Goal: Information Seeking & Learning: Check status

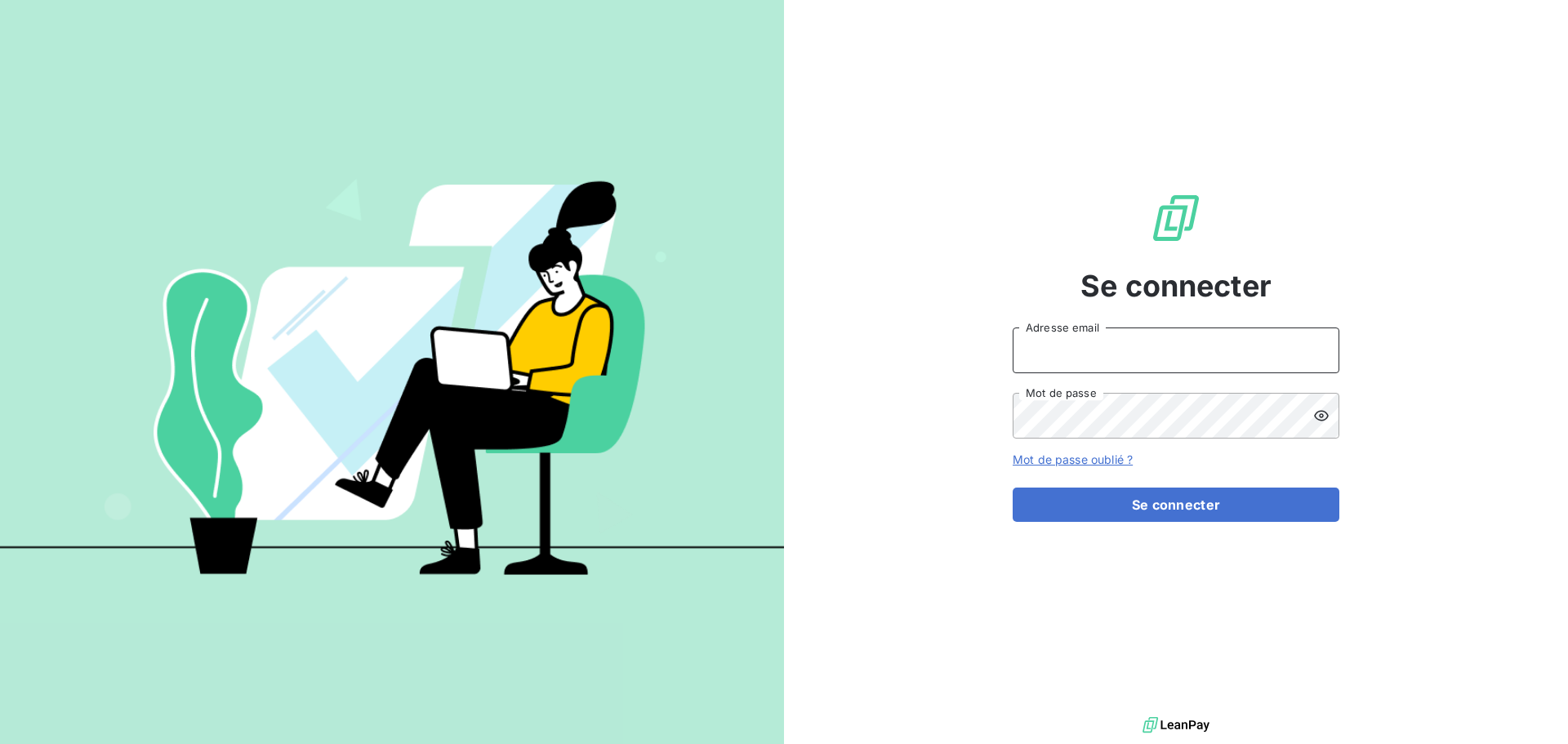
type input "[PERSON_NAME][EMAIL_ADDRESS][DOMAIN_NAME]"
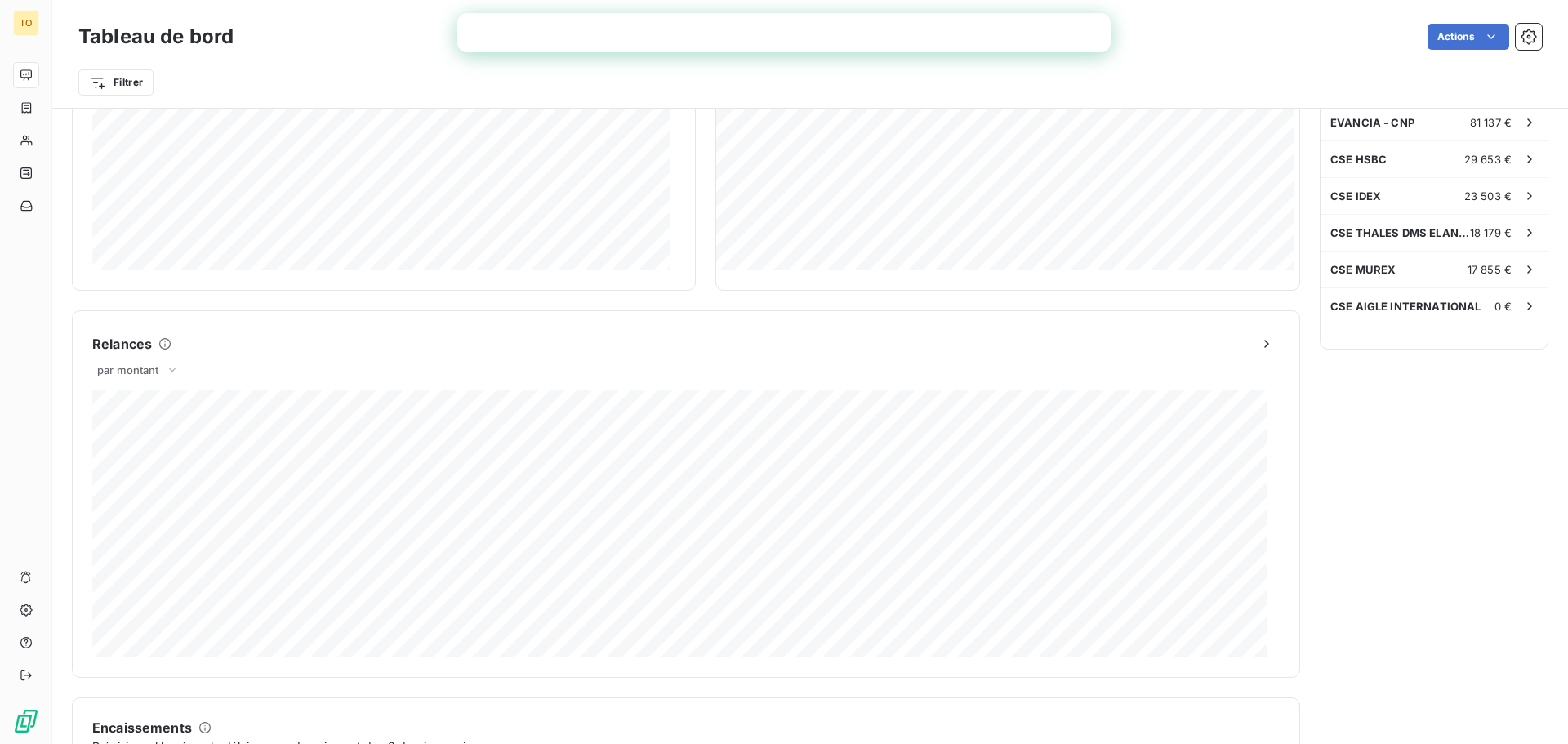
scroll to position [357, 0]
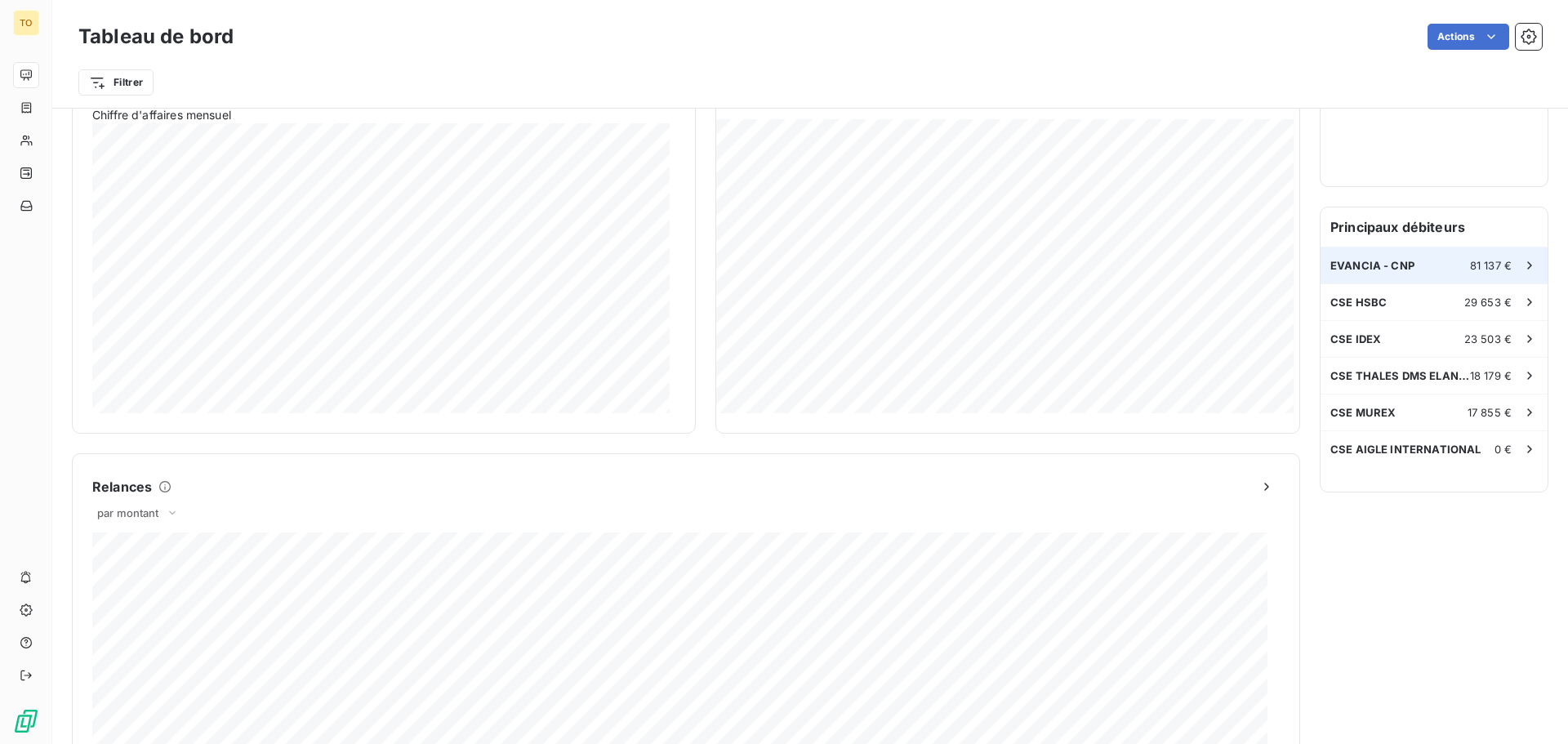
click at [1445, 268] on div "EVANCIA - CNP 81 137 €" at bounding box center [1433, 265] width 227 height 36
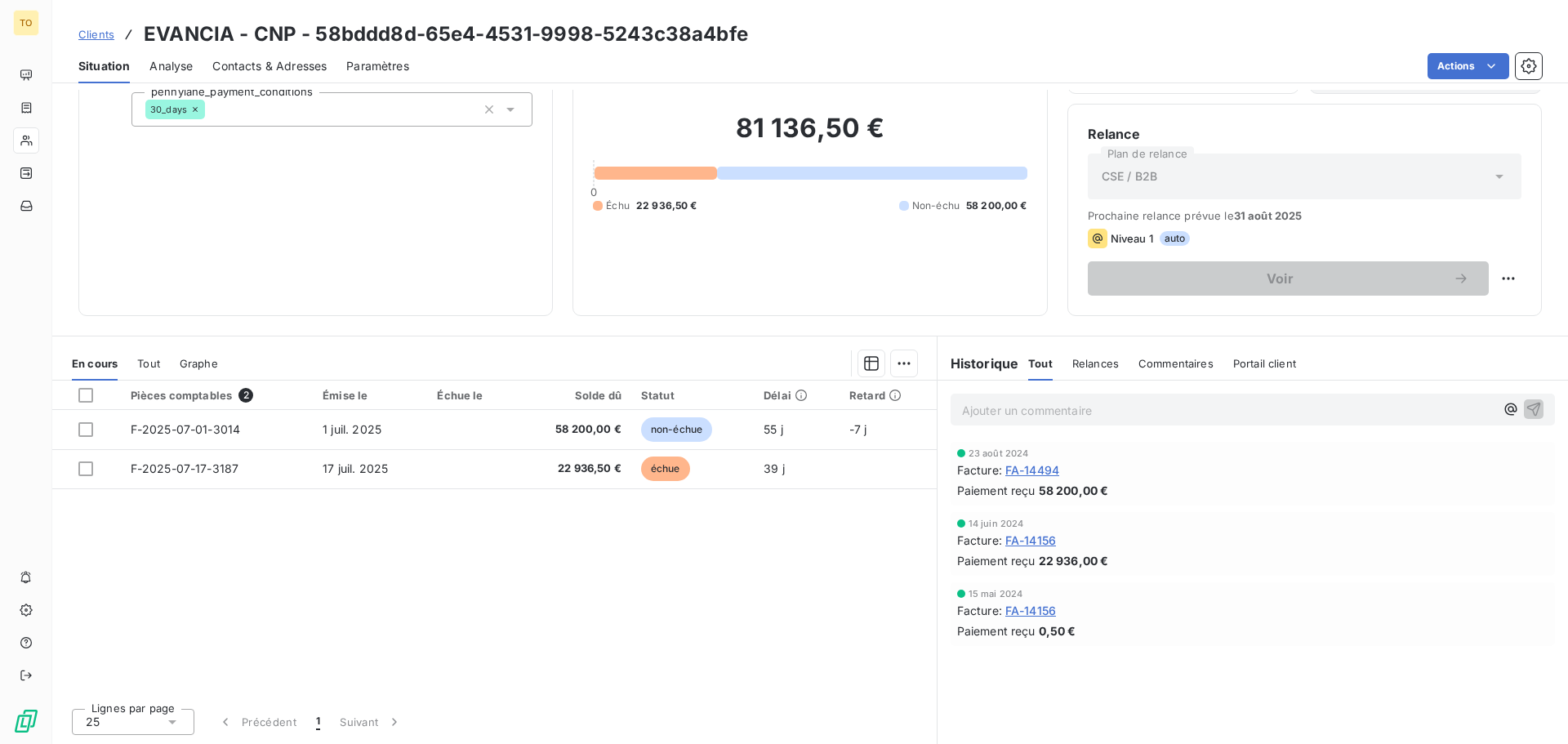
scroll to position [28, 0]
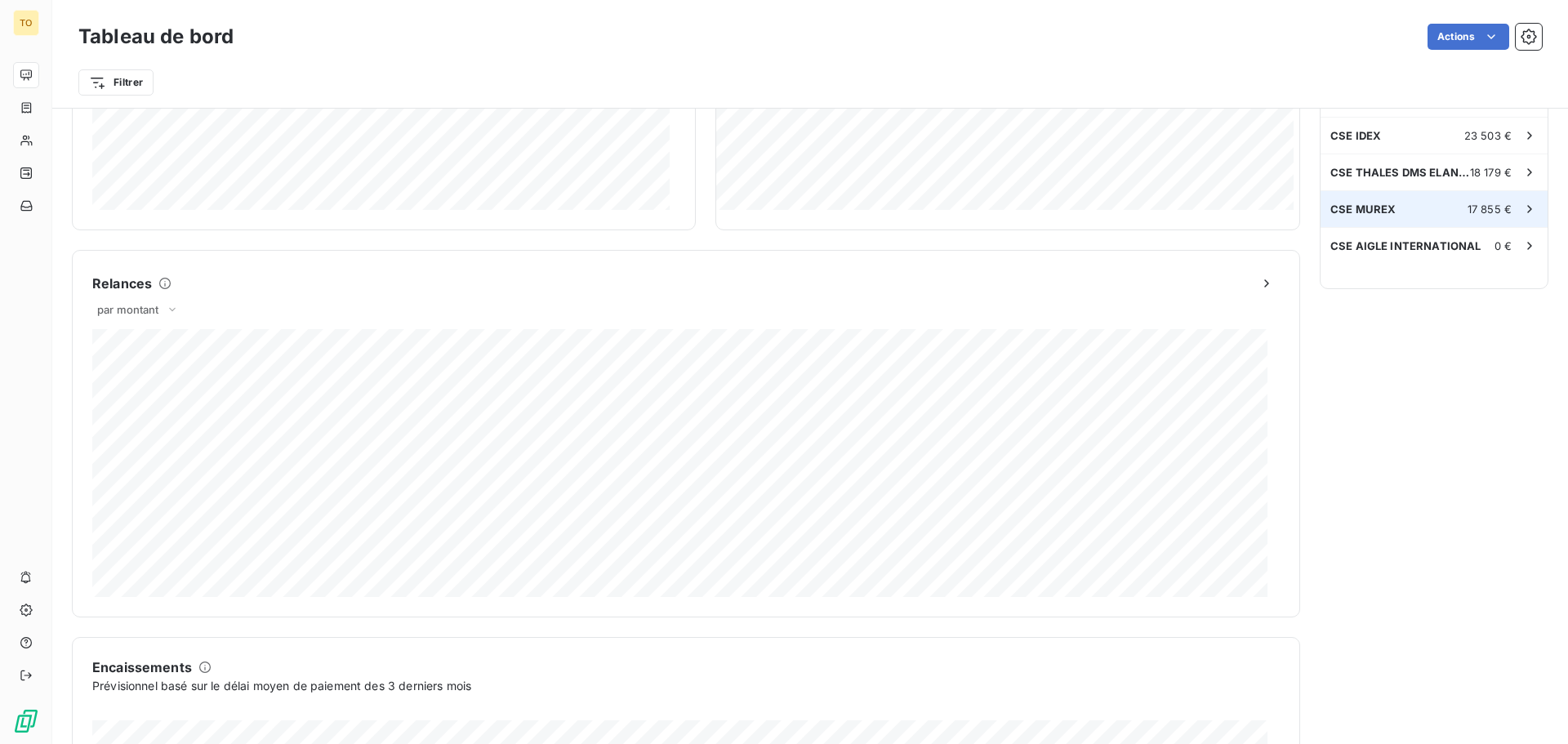
scroll to position [409, 0]
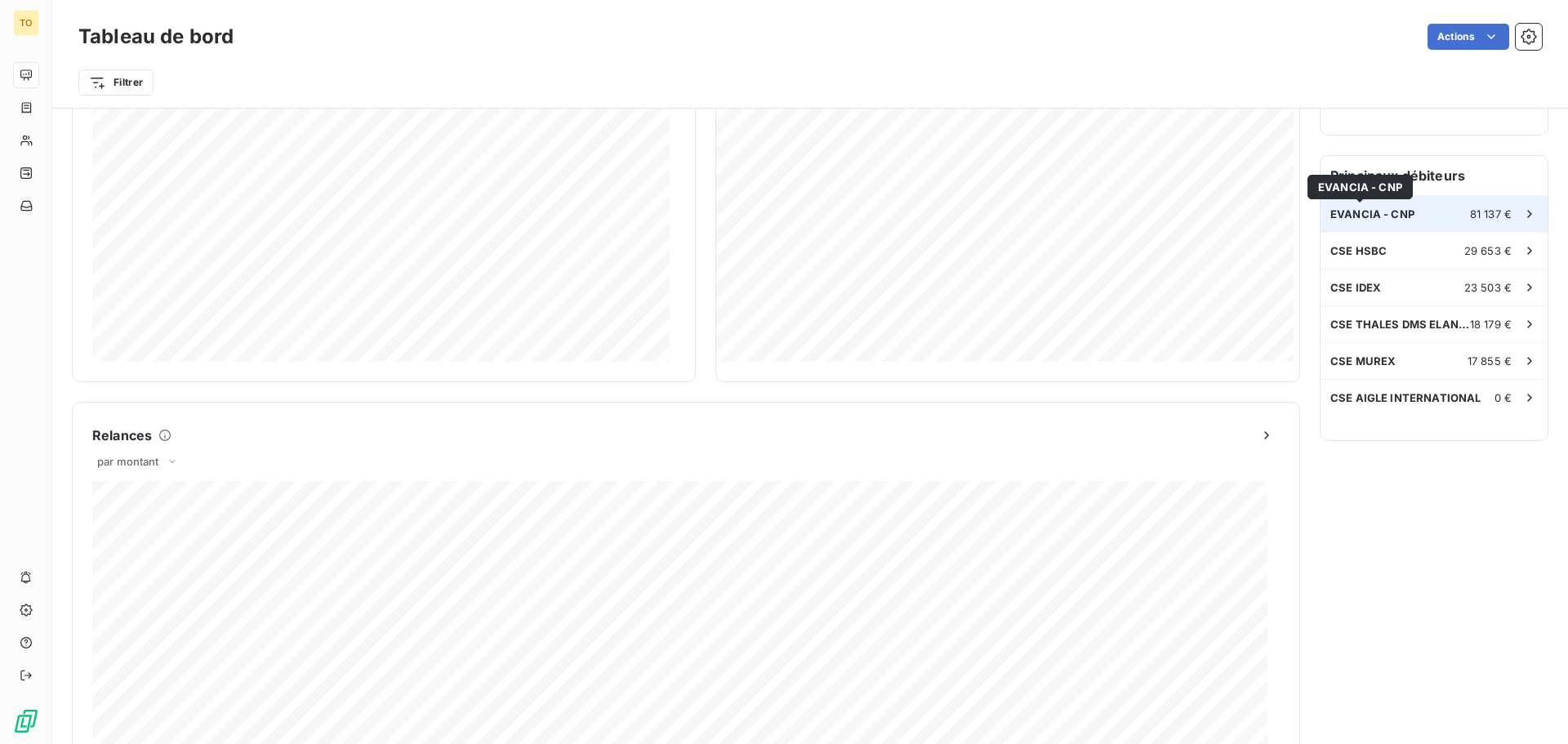
click at [1385, 223] on div "EVANCIA - CNP 81 137 €" at bounding box center [1433, 214] width 227 height 36
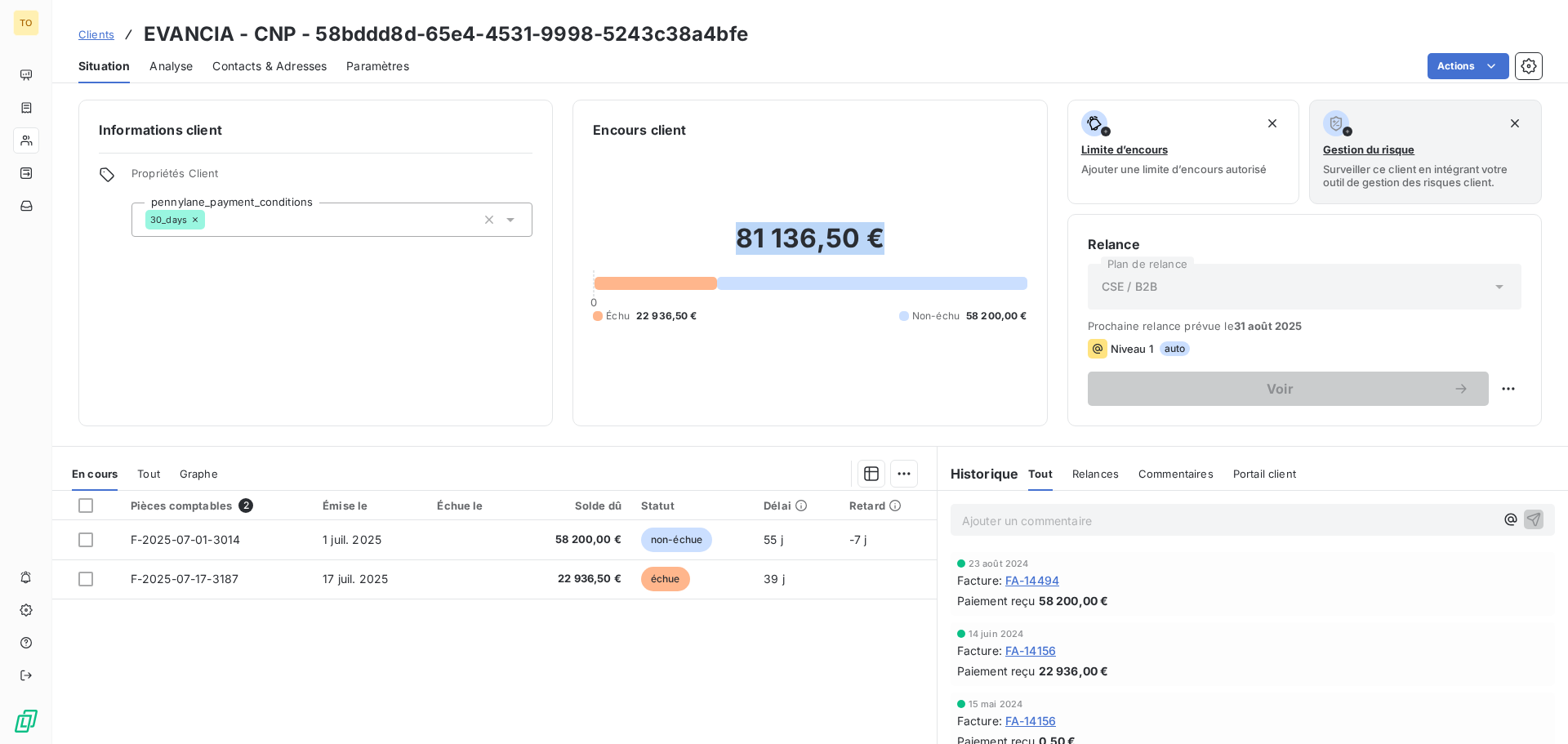
drag, startPoint x: 881, startPoint y: 267, endPoint x: 916, endPoint y: 255, distance: 37.0
click at [916, 256] on h2 "81 136,50 €" at bounding box center [809, 247] width 433 height 49
drag, startPoint x: 782, startPoint y: 392, endPoint x: 709, endPoint y: 374, distance: 75.2
click at [781, 391] on div "81 136,50 € 0 Échu 22 936,50 € Non-échu 58 200,00 €" at bounding box center [809, 272] width 433 height 267
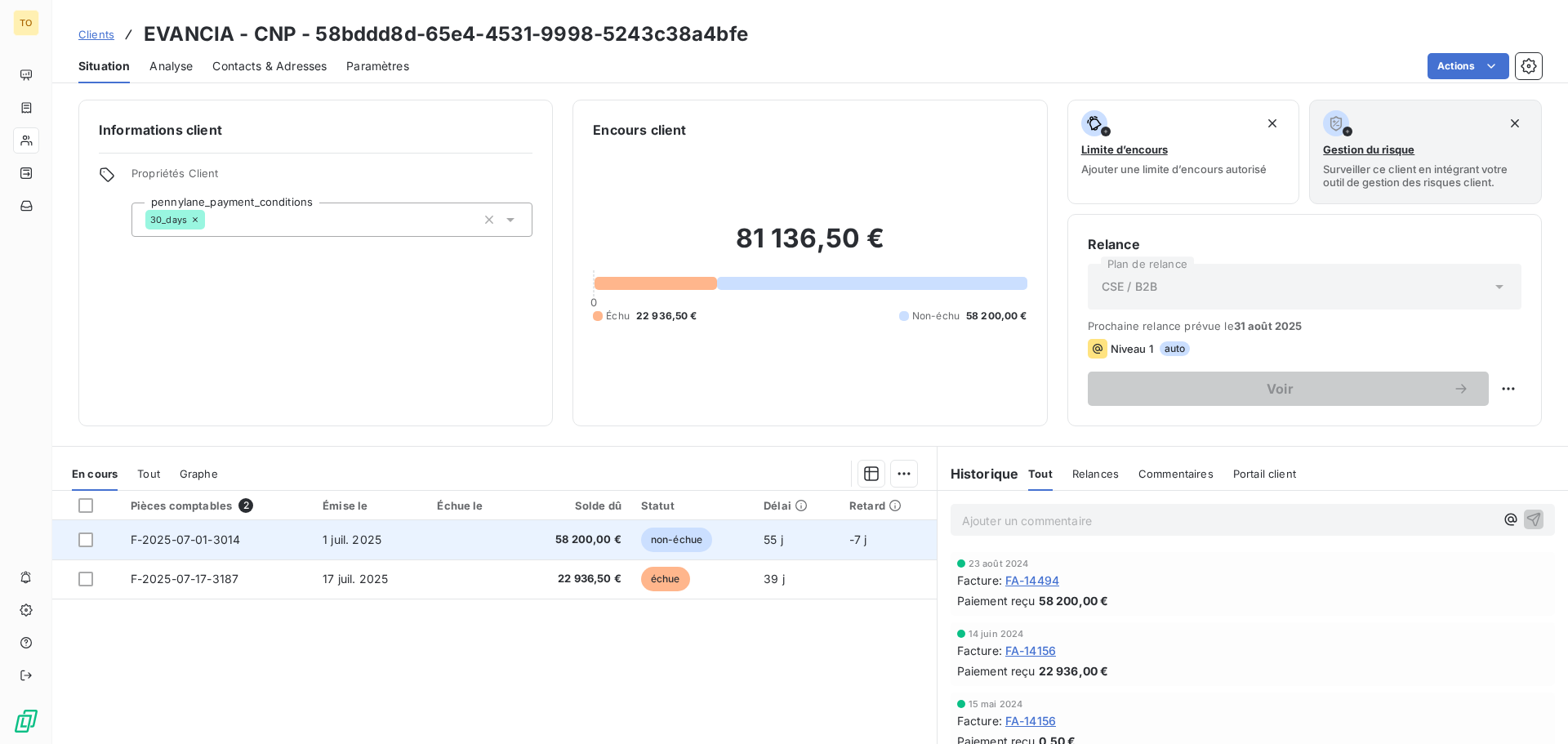
click at [566, 544] on span "58 200,00 €" at bounding box center [574, 540] width 96 height 17
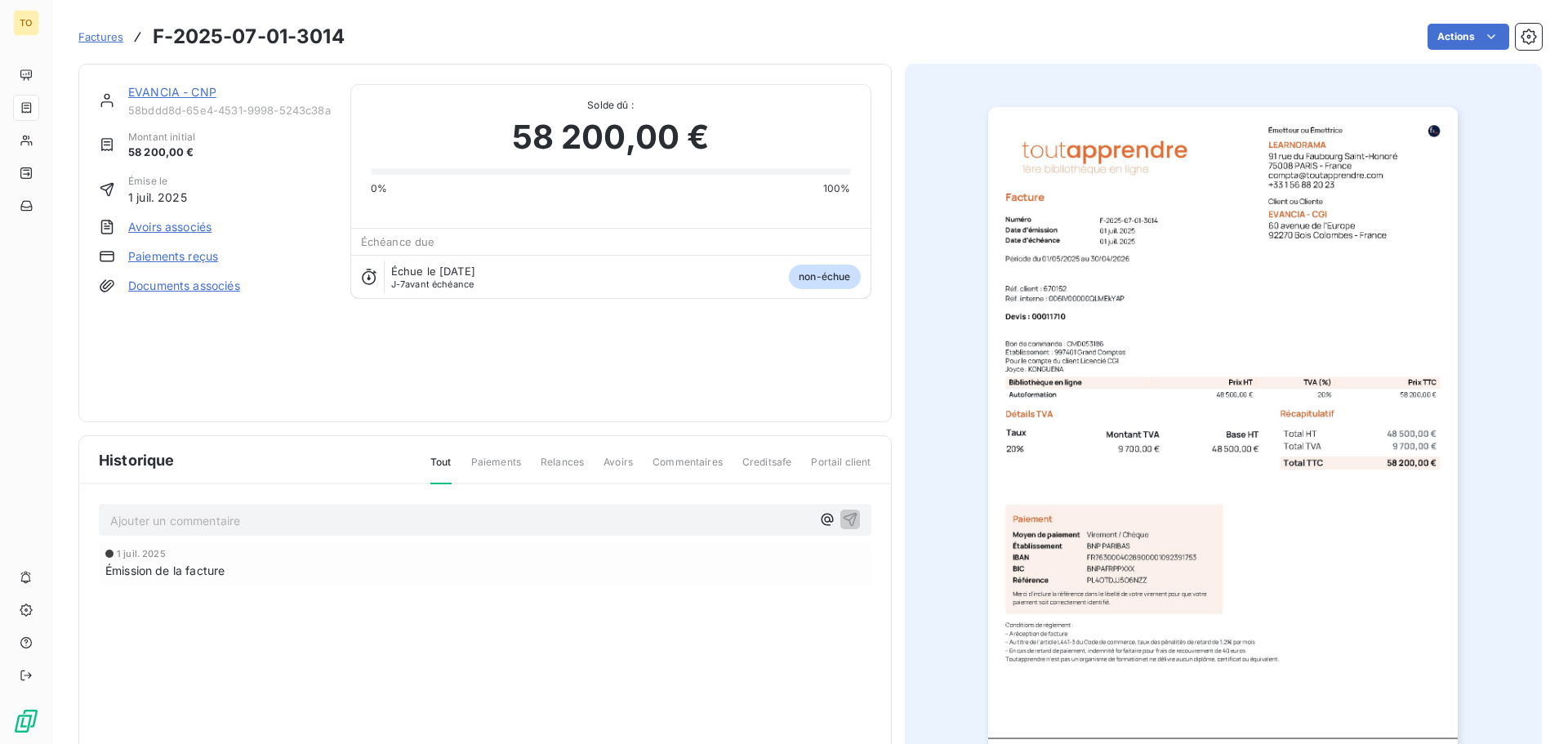
click at [1153, 332] on img "button" at bounding box center [1222, 439] width 470 height 665
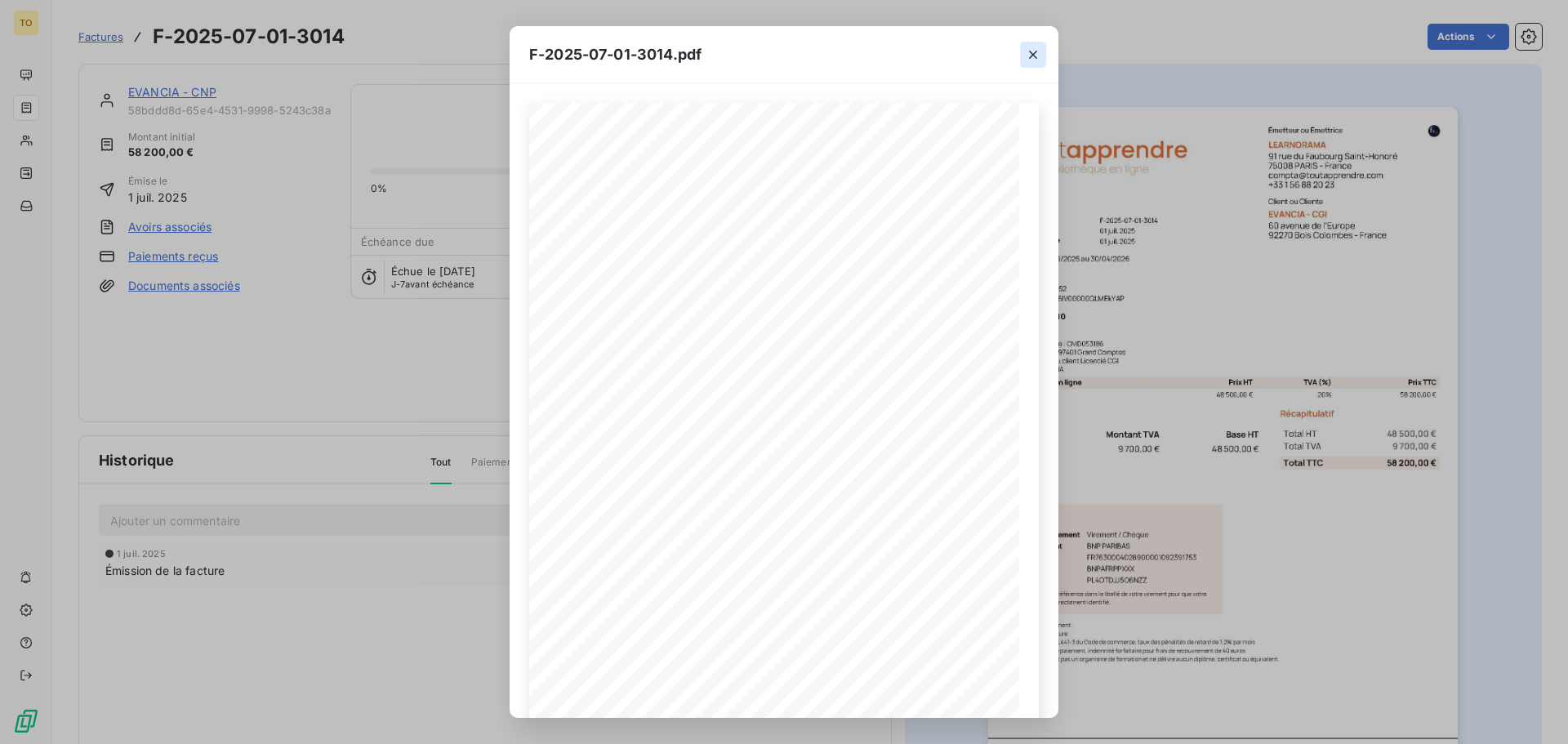
click at [1044, 45] on button "button" at bounding box center [1033, 55] width 26 height 26
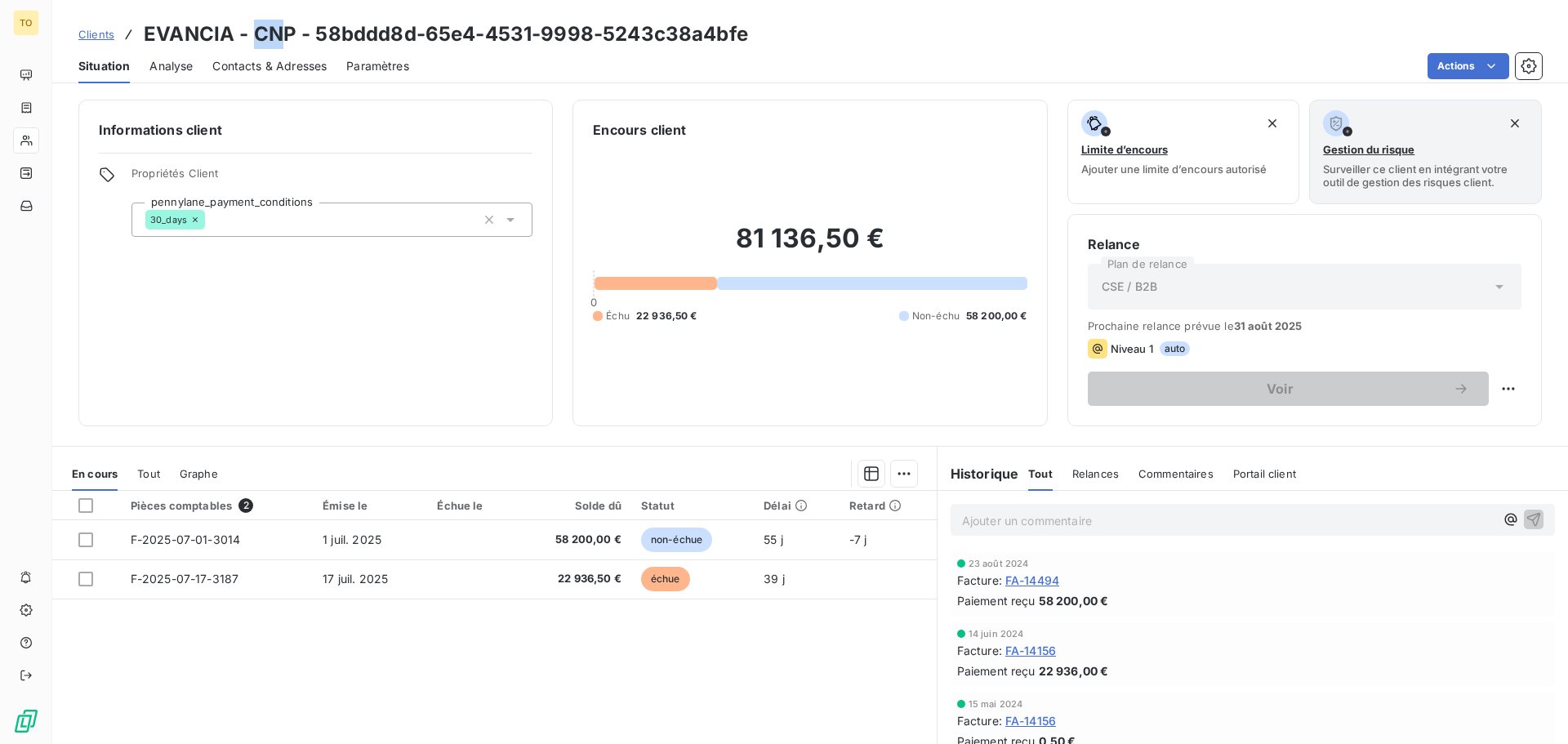
drag, startPoint x: 265, startPoint y: 40, endPoint x: 282, endPoint y: 43, distance: 17.3
click at [282, 43] on h3 "EVANCIA - CNP - 58bddd8d-65e4-4531-9998-5243c38a4bfe" at bounding box center [445, 34] width 604 height 29
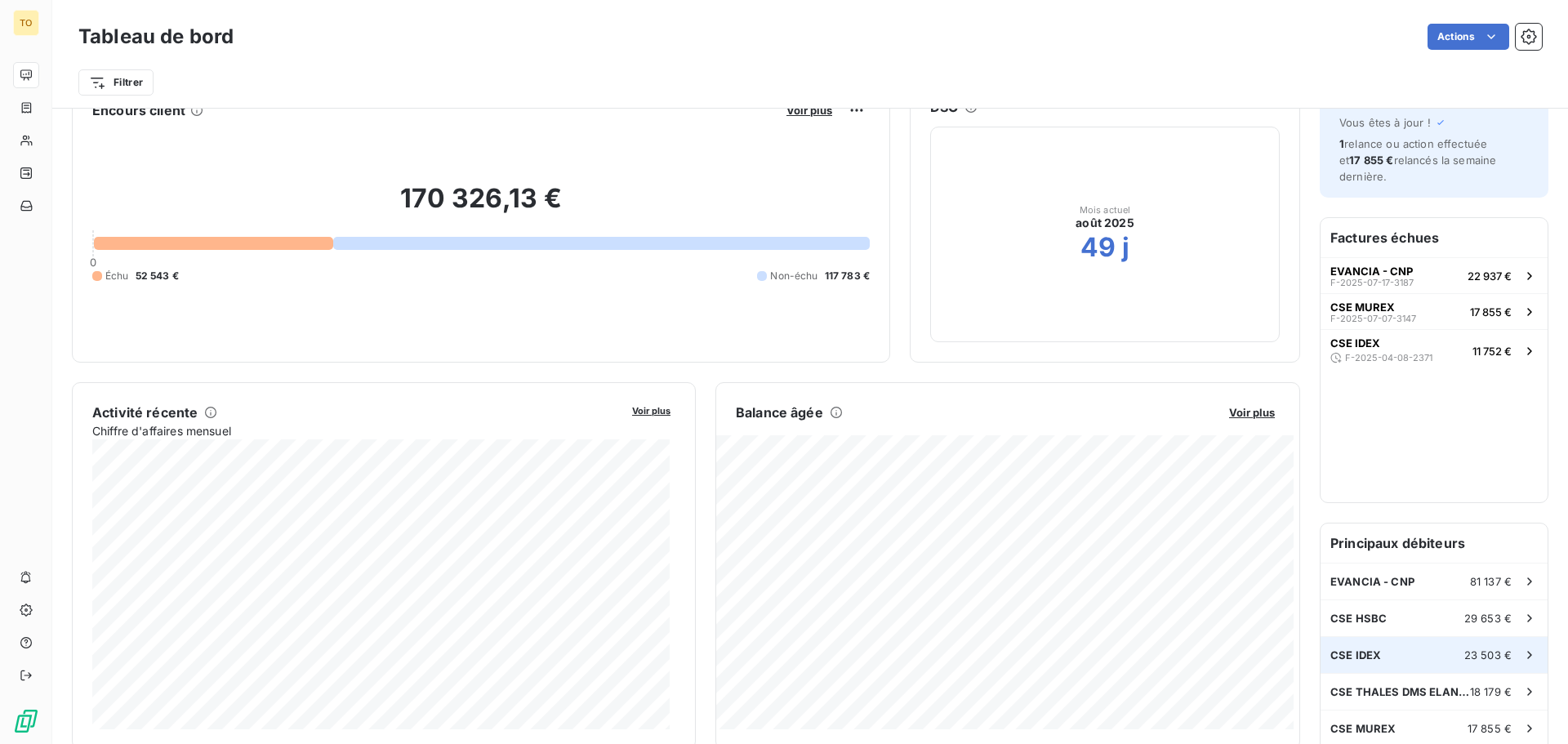
scroll to position [82, 0]
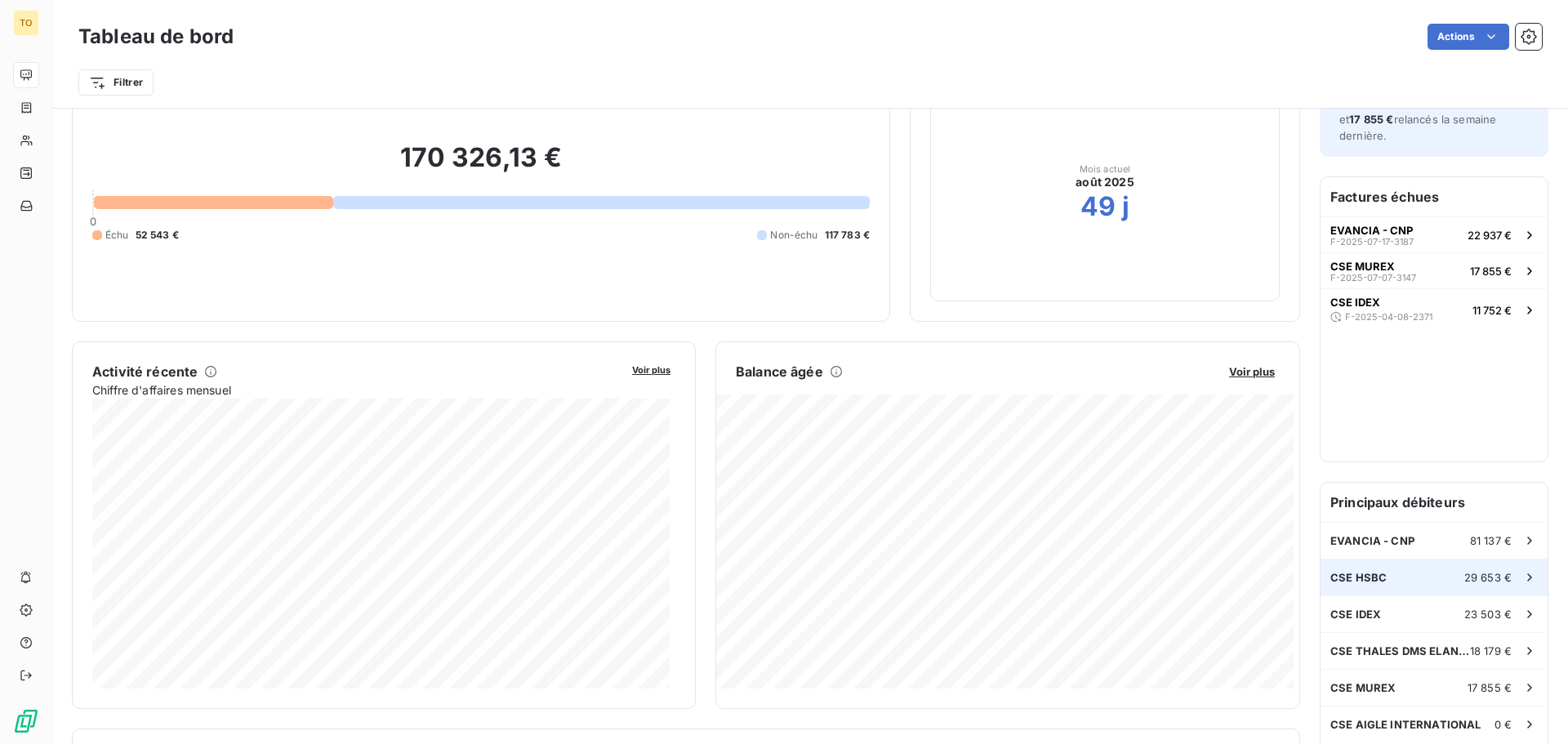
click at [1400, 580] on div "CSE HSBC 29 653 €" at bounding box center [1433, 577] width 227 height 36
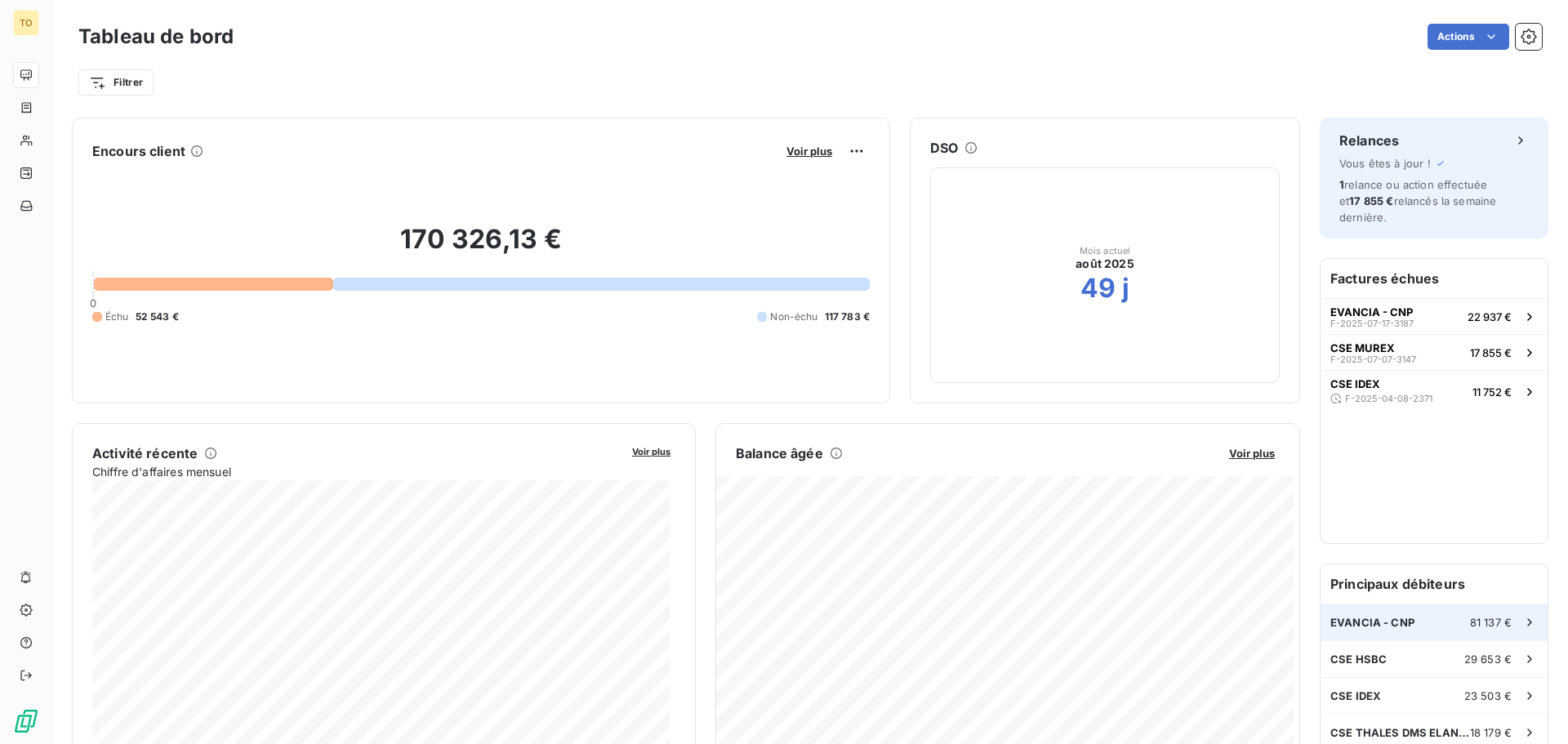
click at [1376, 616] on span "EVANCIA - CNP" at bounding box center [1373, 622] width 84 height 13
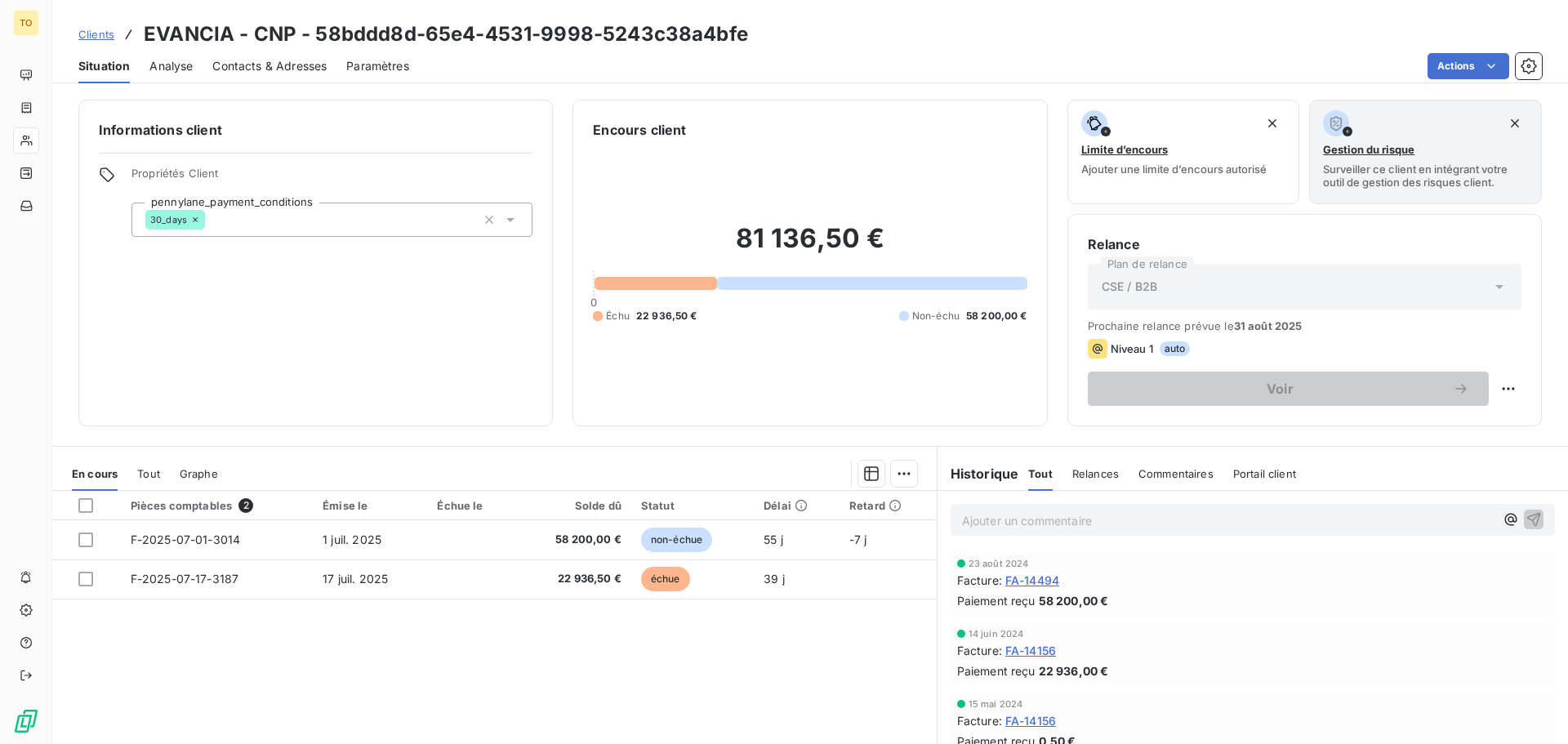
click at [169, 173] on span "Propriétés Client" at bounding box center [332, 178] width 401 height 22
click at [157, 177] on span "Propriétés Client" at bounding box center [332, 178] width 401 height 22
click at [103, 172] on icon at bounding box center [106, 175] width 17 height 17
click at [103, 172] on icon at bounding box center [106, 175] width 17 height 17
click at [105, 173] on icon at bounding box center [106, 175] width 17 height 17
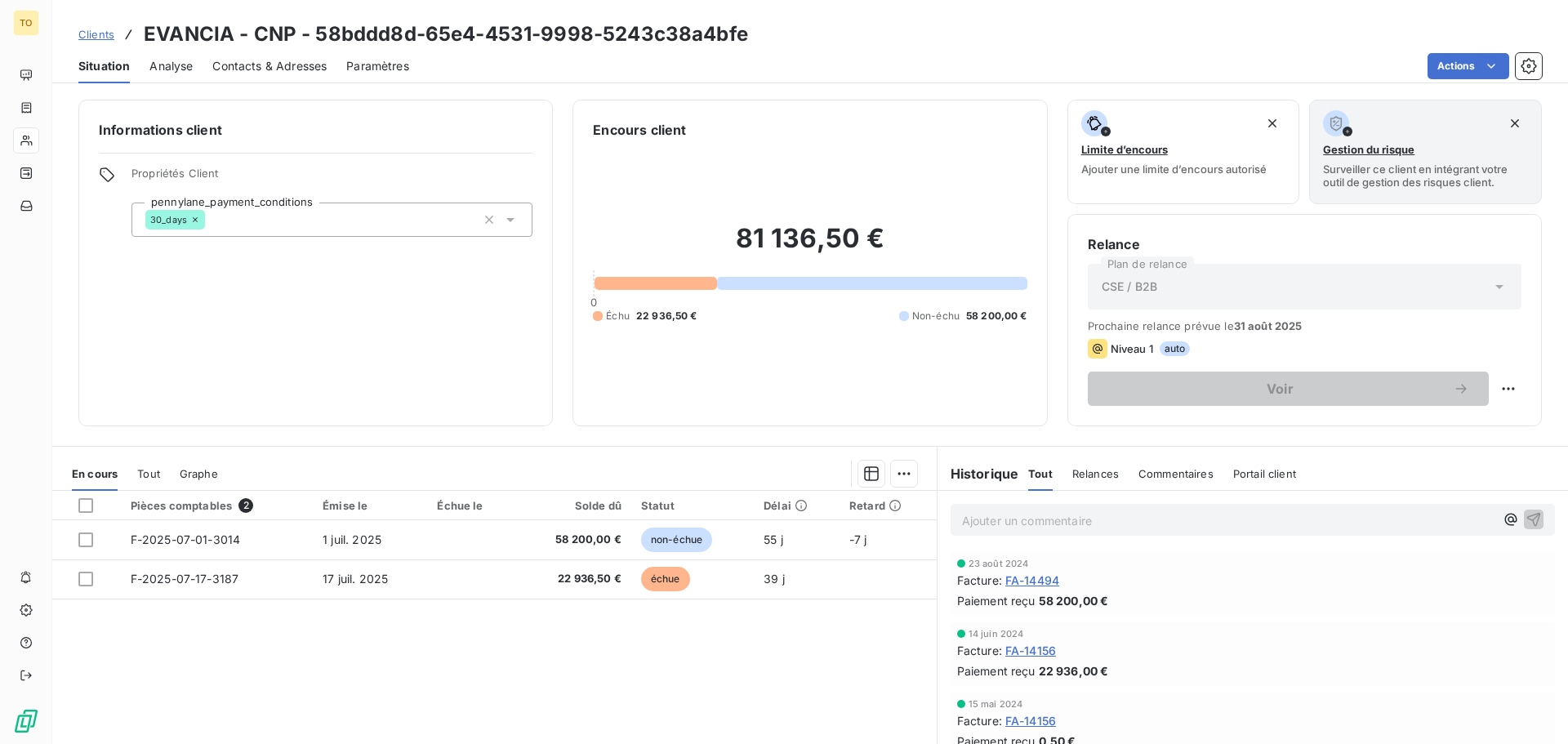
drag, startPoint x: 105, startPoint y: 173, endPoint x: 116, endPoint y: 182, distance: 14.2
click at [107, 176] on icon at bounding box center [106, 175] width 17 height 17
drag, startPoint x: 187, startPoint y: 250, endPoint x: 426, endPoint y: 234, distance: 239.5
click at [195, 242] on div "Informations client Propriétés Client pennylane_payment_conditions 30_days" at bounding box center [315, 263] width 475 height 327
click at [510, 216] on icon at bounding box center [510, 220] width 17 height 17
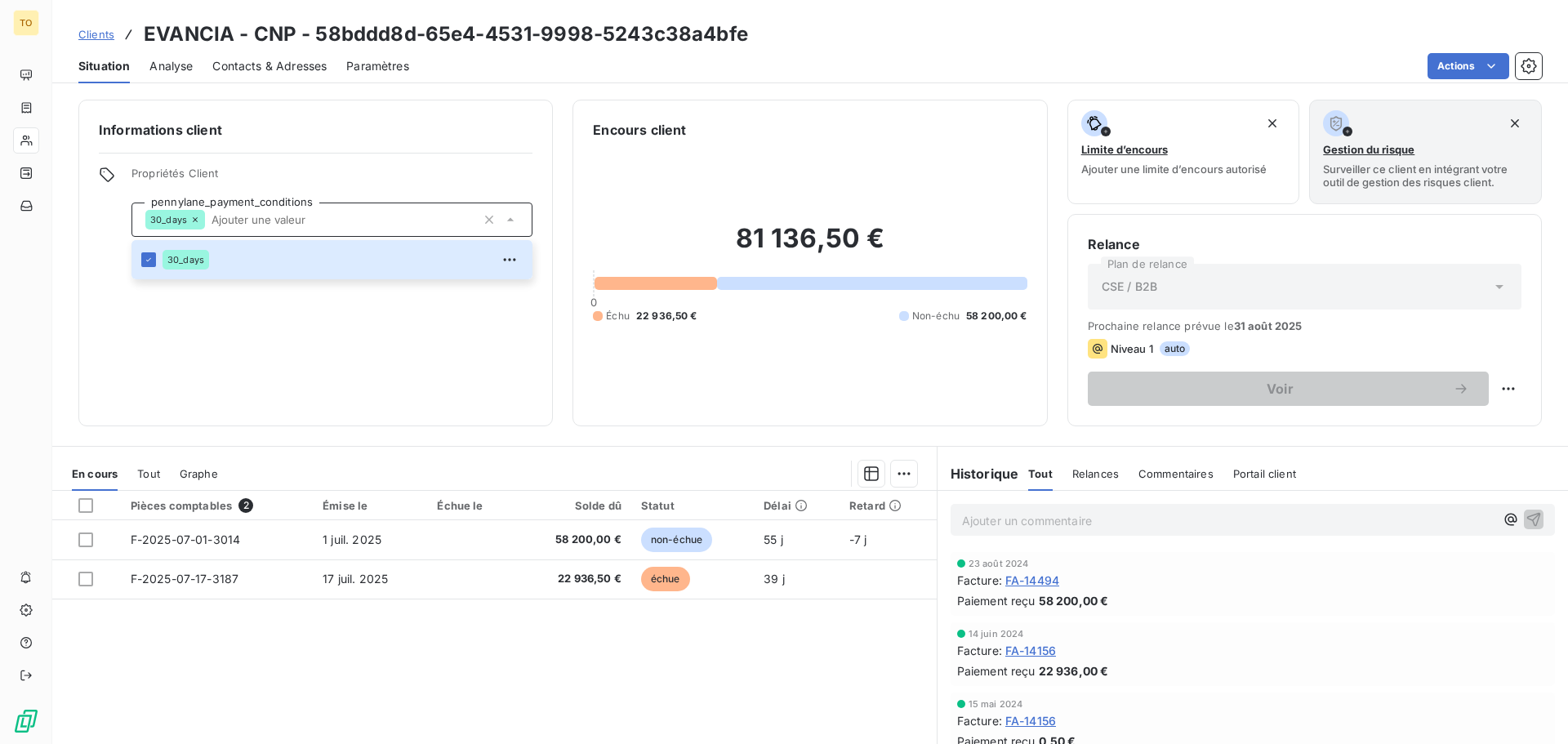
drag, startPoint x: 433, startPoint y: 347, endPoint x: 423, endPoint y: 292, distance: 55.9
click at [434, 323] on div "Informations client Propriétés Client pennylane_payment_conditions 30_days 30_d…" at bounding box center [315, 263] width 475 height 327
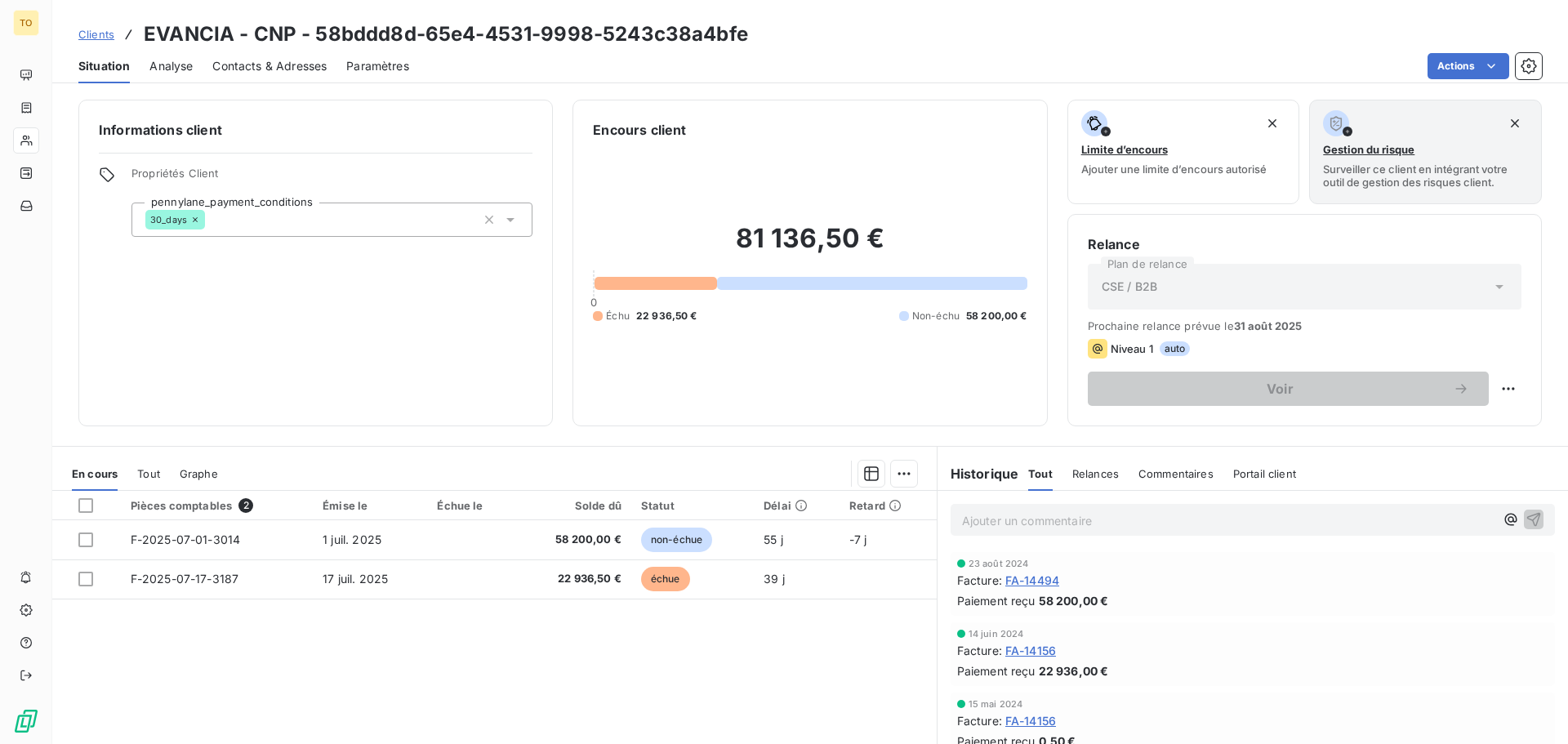
click at [294, 218] on div "30_days" at bounding box center [332, 219] width 401 height 34
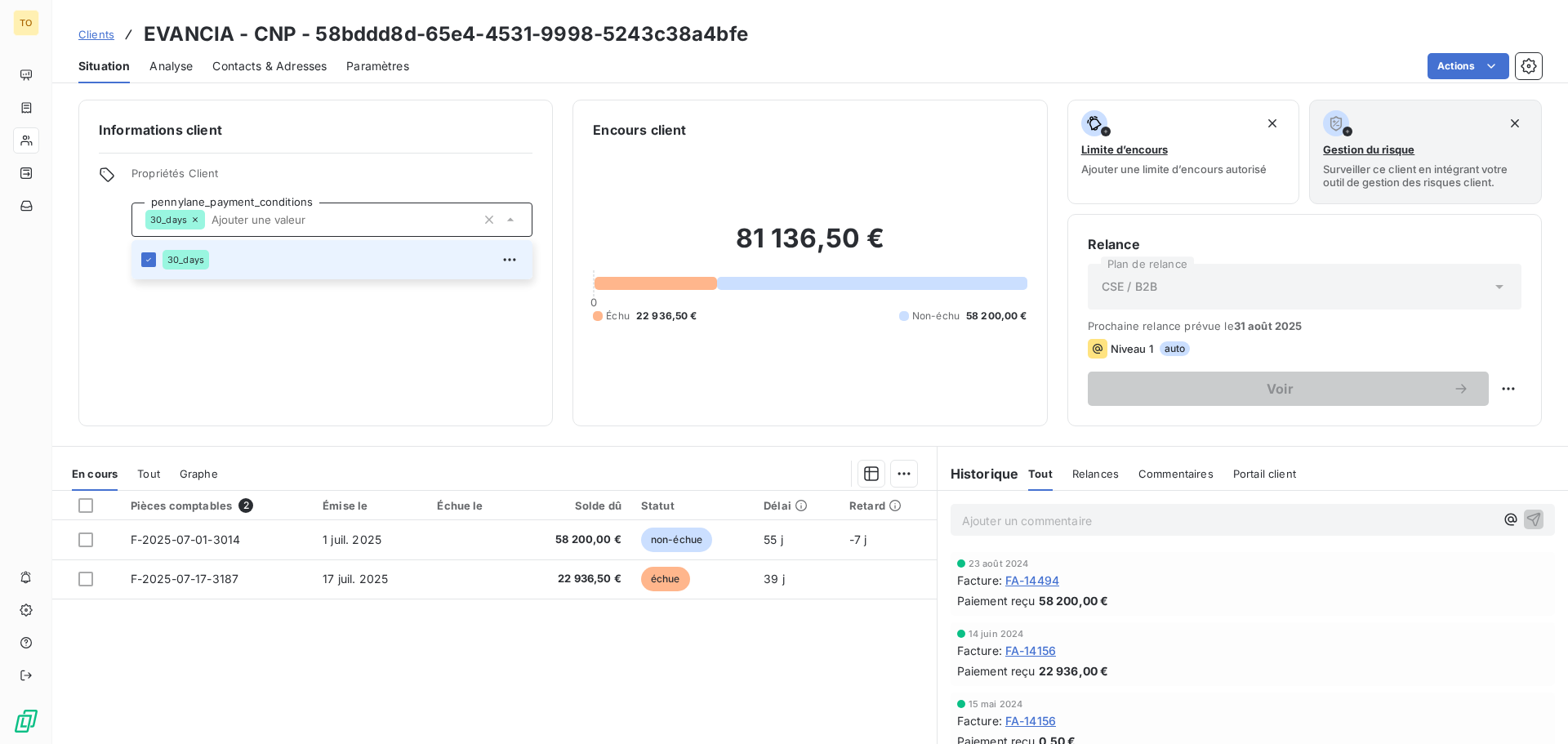
click at [112, 37] on span "Clients" at bounding box center [96, 33] width 36 height 13
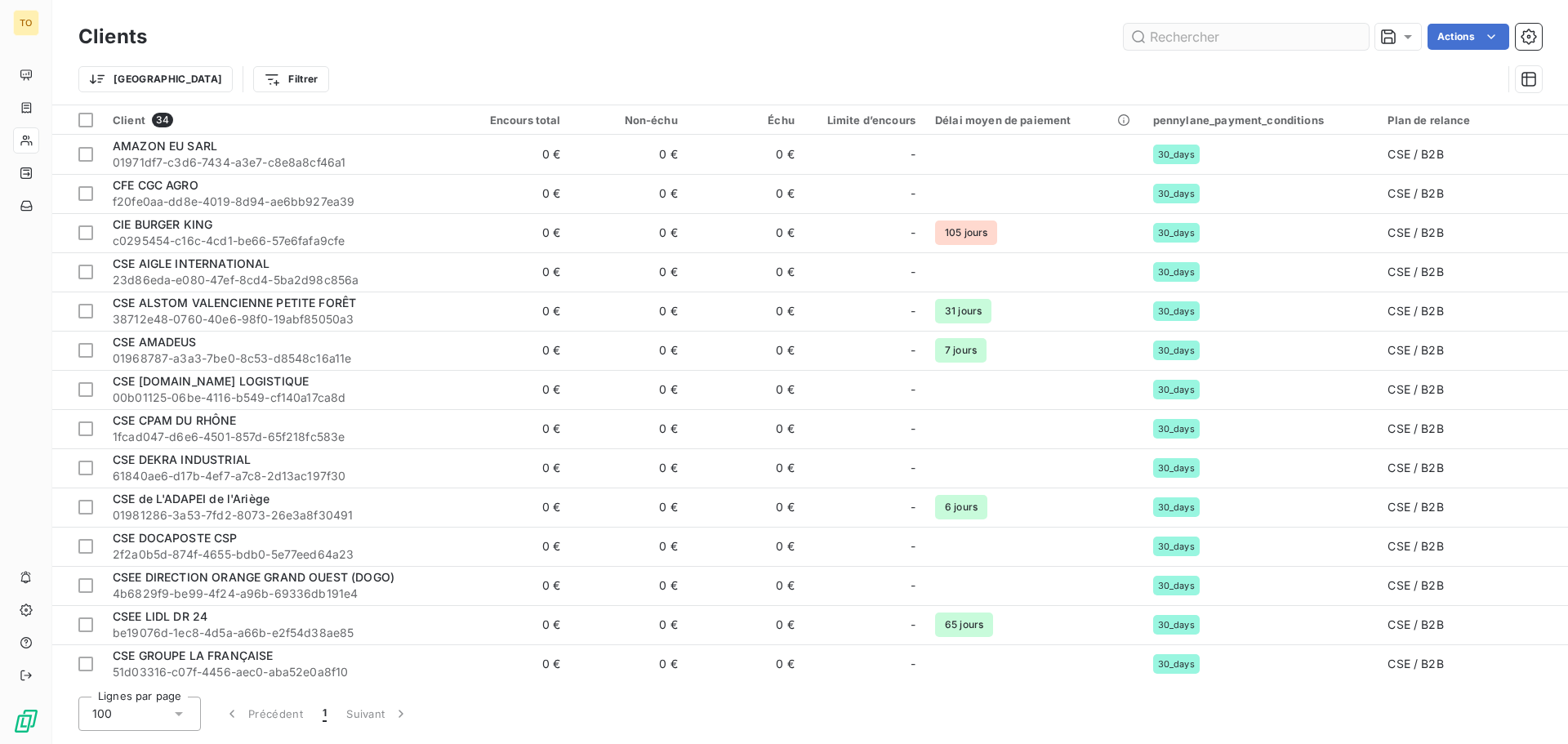
drag, startPoint x: 1214, startPoint y: 42, endPoint x: 1222, endPoint y: 36, distance: 10.0
click at [1217, 40] on input "text" at bounding box center [1246, 36] width 245 height 26
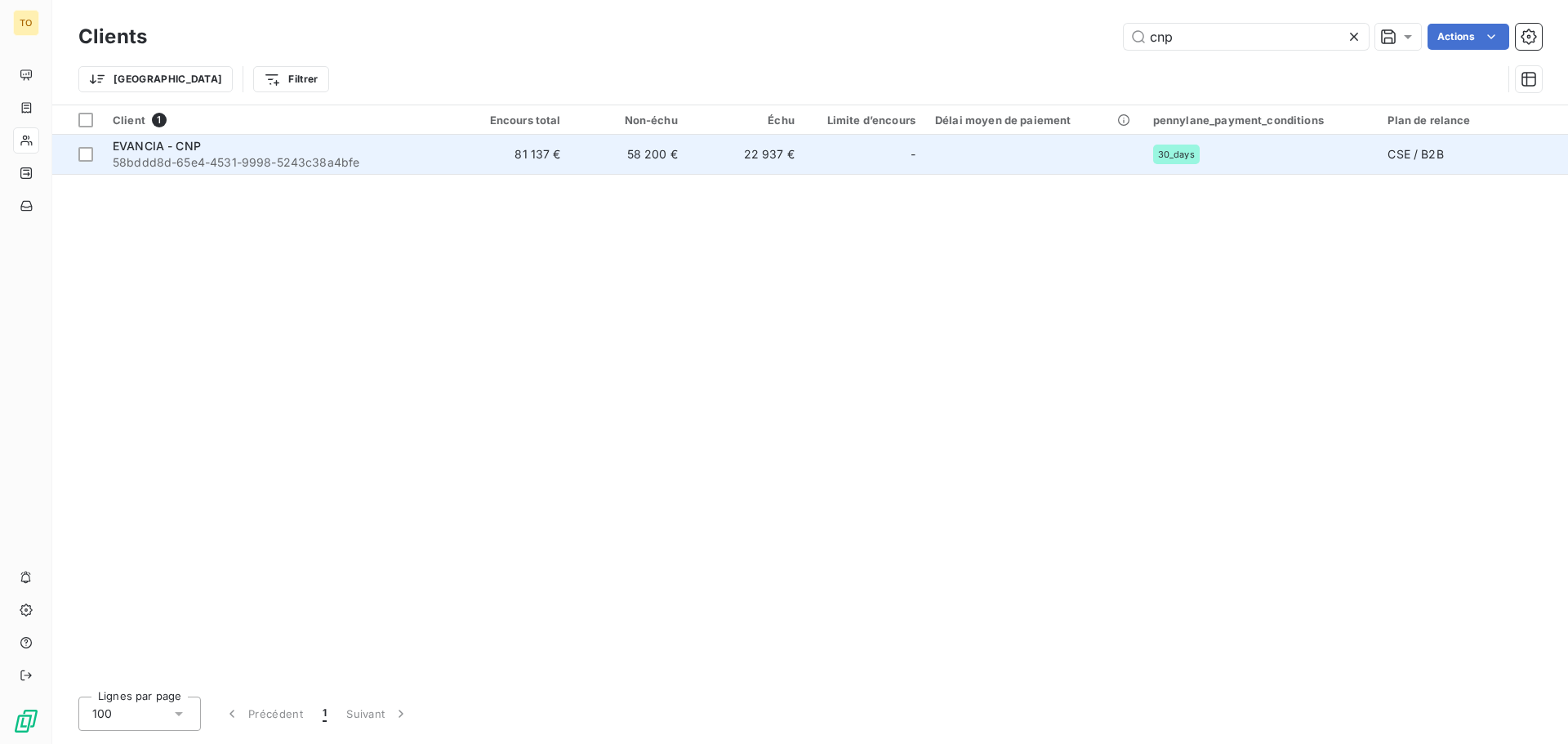
type input "cnp"
click at [197, 162] on span "58bddd8d-65e4-4531-9998-5243c38a4bfe" at bounding box center [277, 162] width 331 height 17
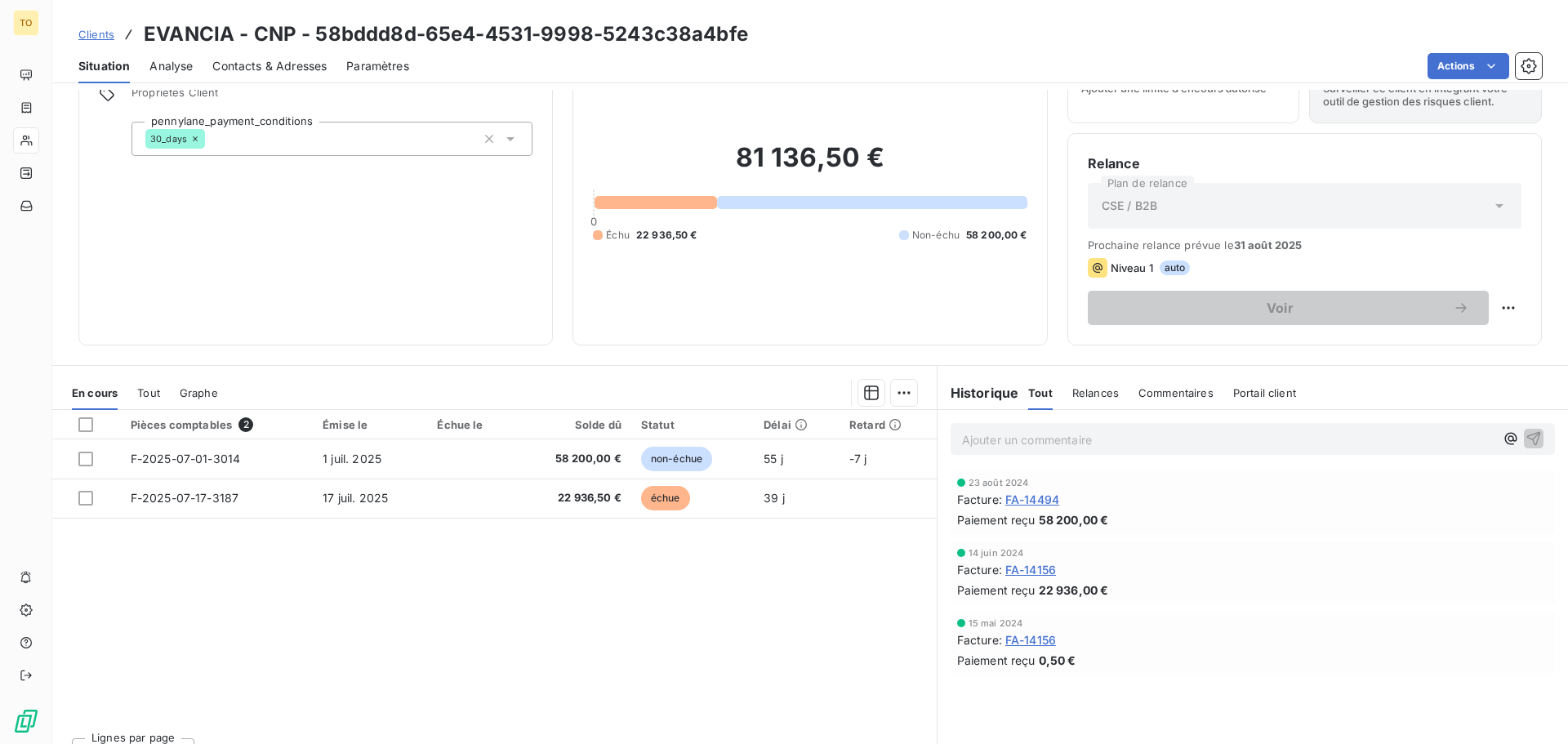
scroll to position [110, 0]
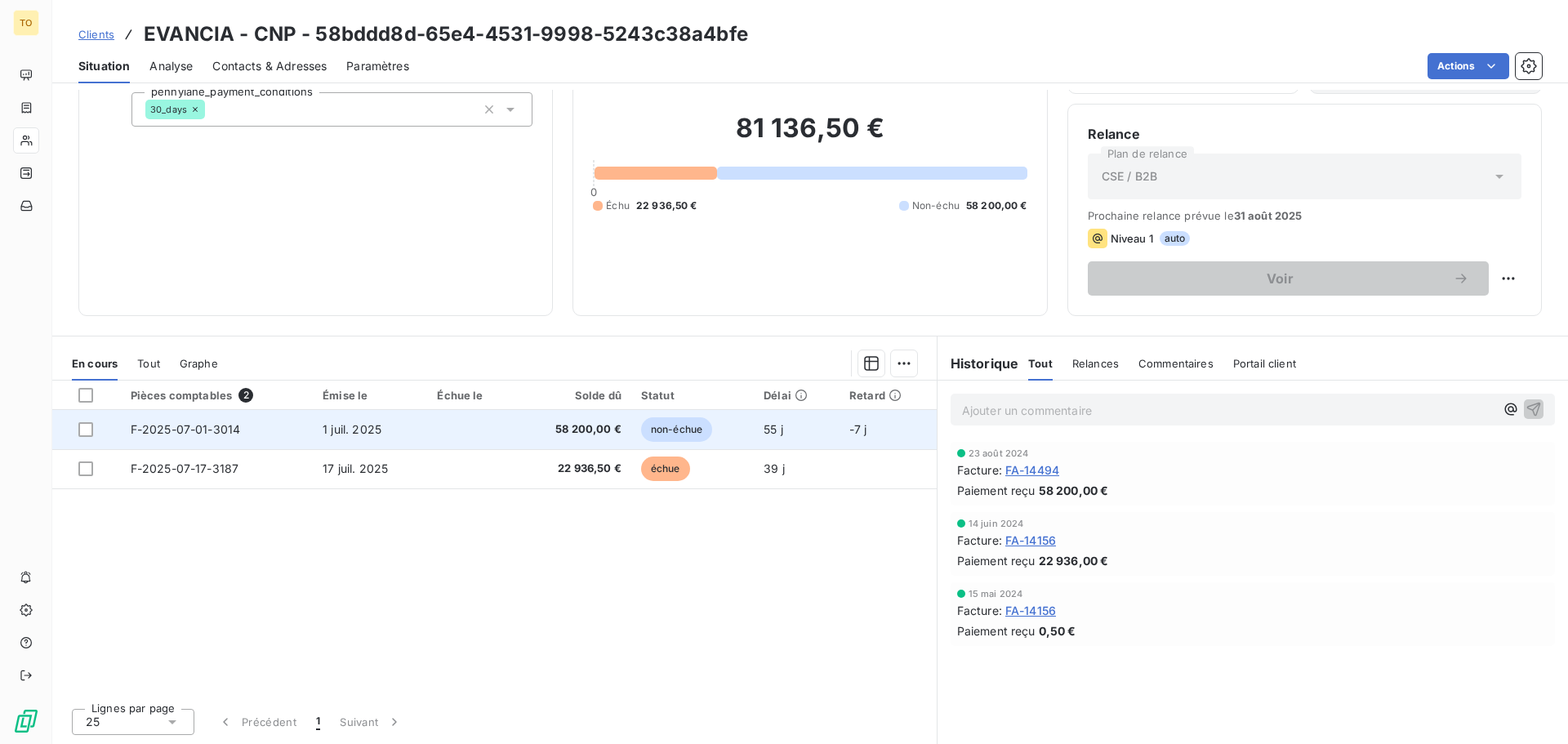
click at [664, 425] on span "non-échue" at bounding box center [677, 429] width 71 height 24
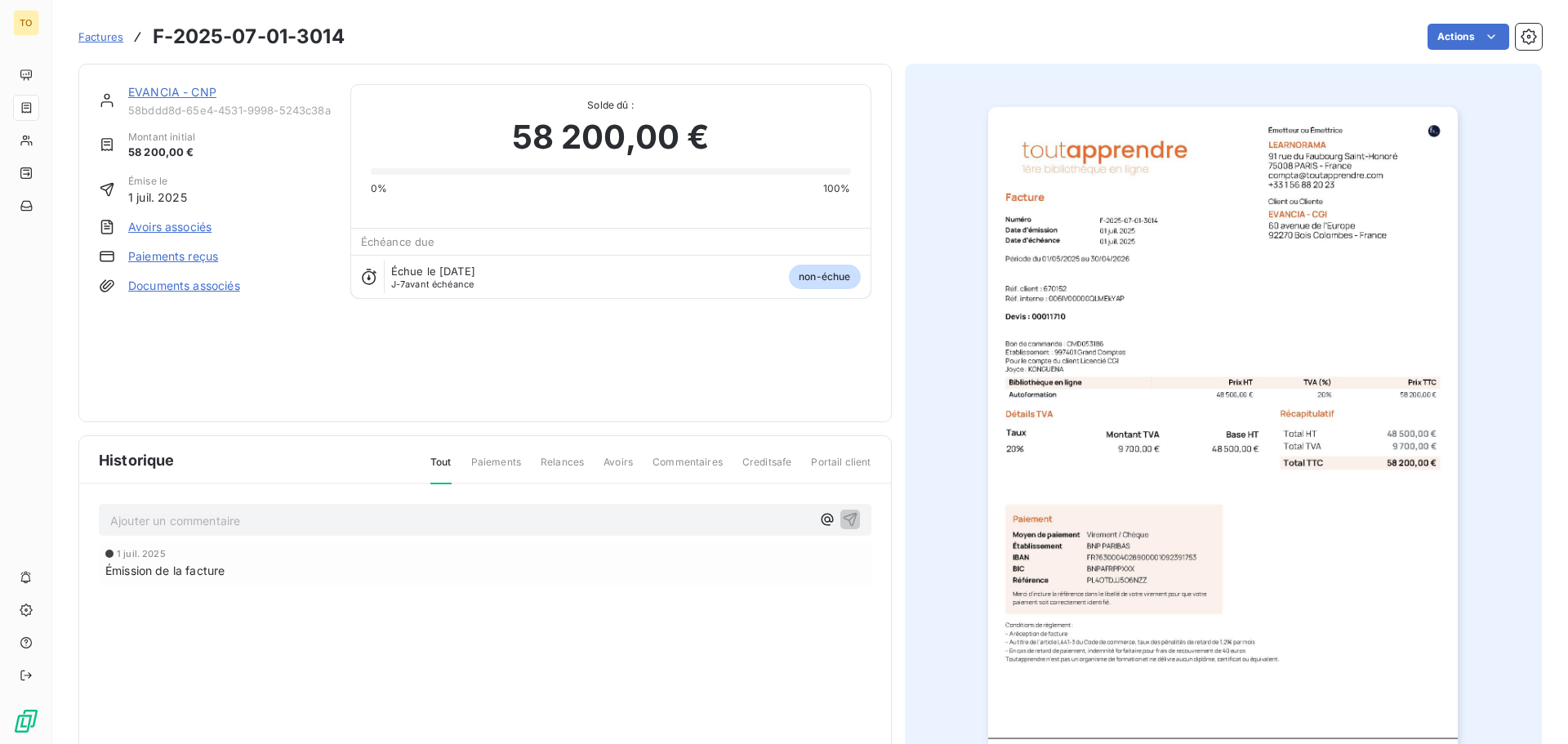
click at [1172, 267] on img "button" at bounding box center [1222, 439] width 470 height 665
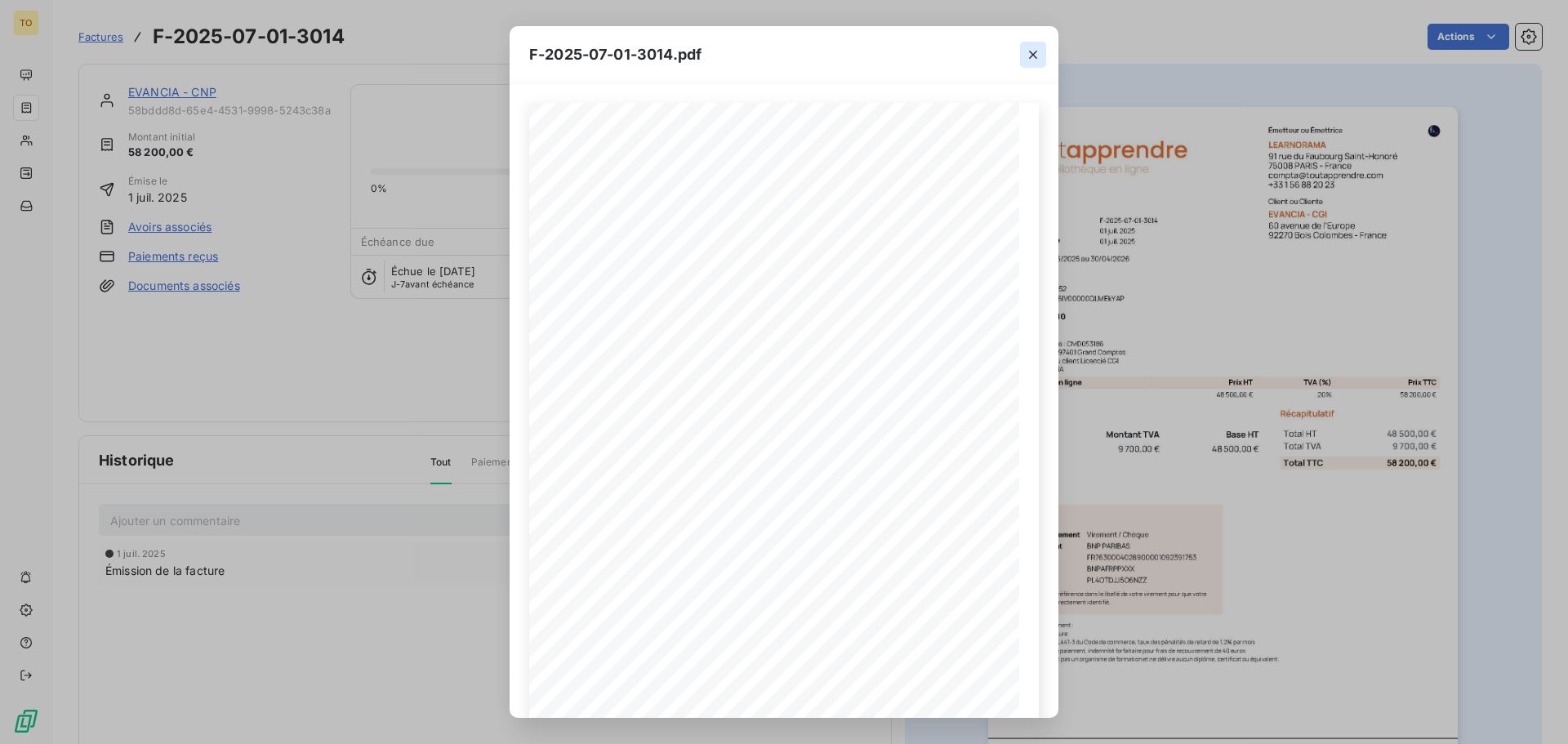
click at [1035, 57] on icon "button" at bounding box center [1033, 55] width 8 height 8
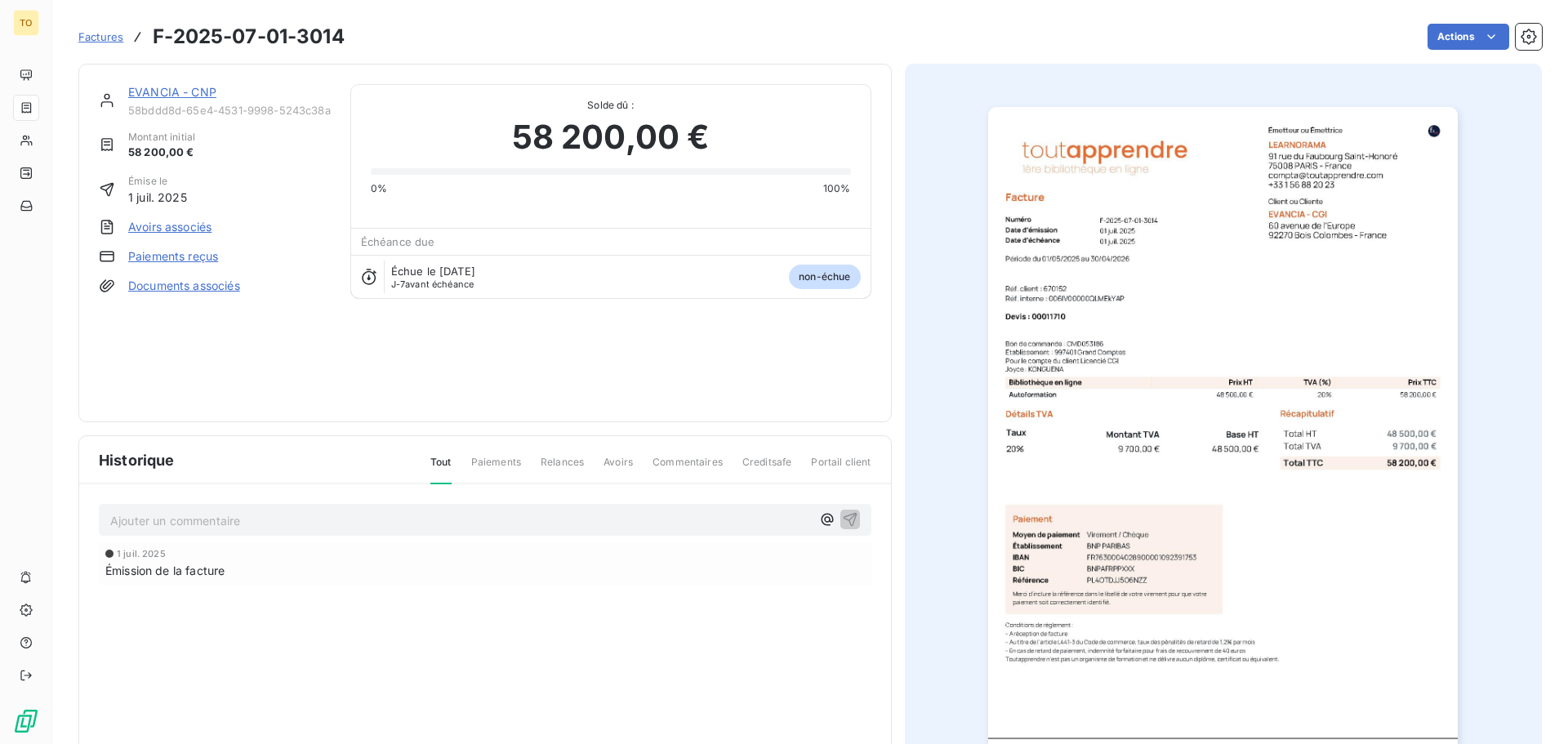
click at [107, 98] on icon at bounding box center [106, 101] width 17 height 17
click at [108, 97] on icon at bounding box center [106, 101] width 17 height 17
click at [112, 103] on icon at bounding box center [106, 101] width 17 height 17
click at [112, 103] on icon at bounding box center [107, 101] width 13 height 14
click at [1493, 40] on html "TO Factures F-2025-07-01-3014 Actions EVANCIA - CNP 58bddd8d-65e4-4531-9998-524…" at bounding box center [784, 372] width 1568 height 744
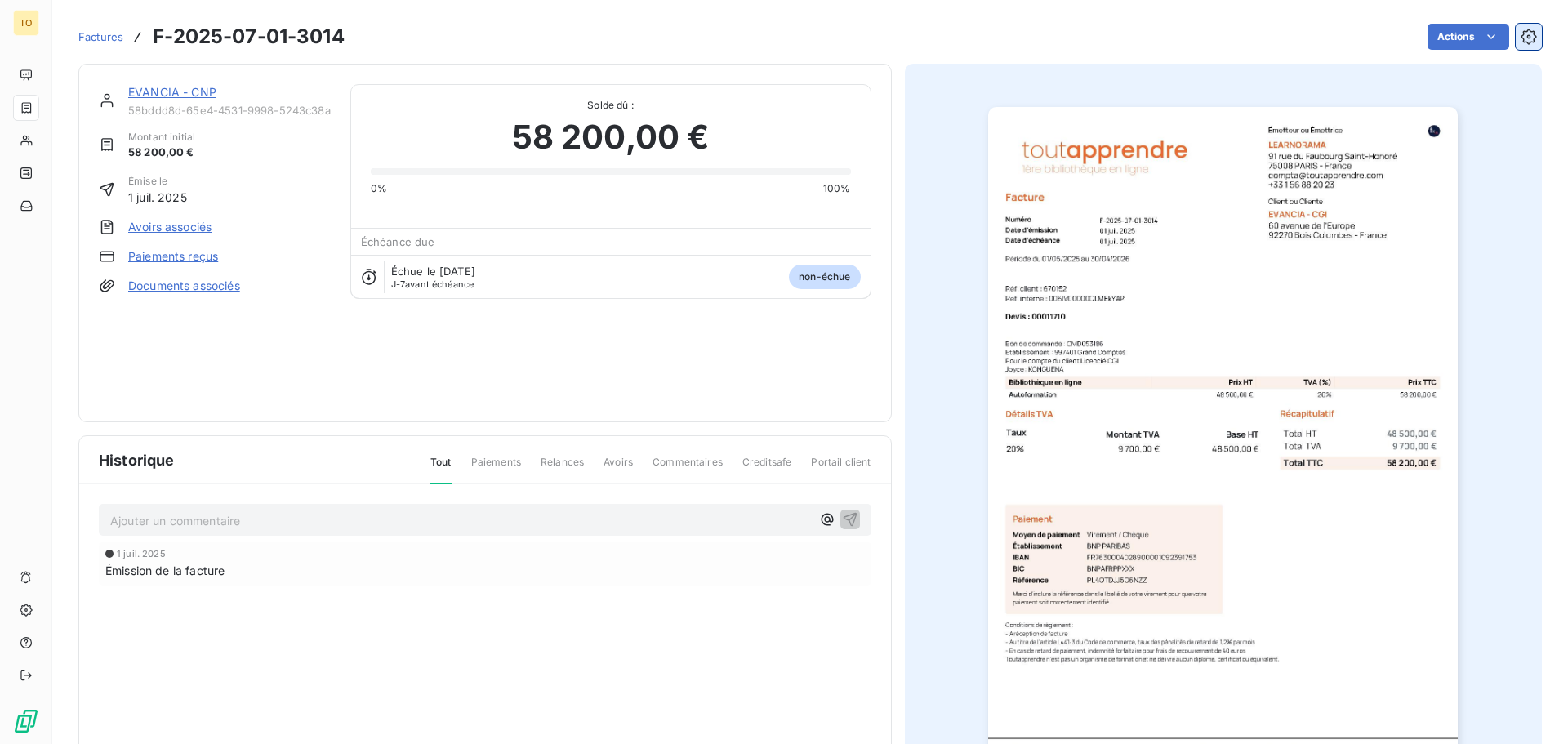
click at [1511, 42] on html "TO Factures F-2025-07-01-3014 Actions EVANCIA - CNP 58bddd8d-65e4-4531-9998-524…" at bounding box center [784, 372] width 1568 height 744
click at [1520, 39] on icon "button" at bounding box center [1528, 36] width 17 height 17
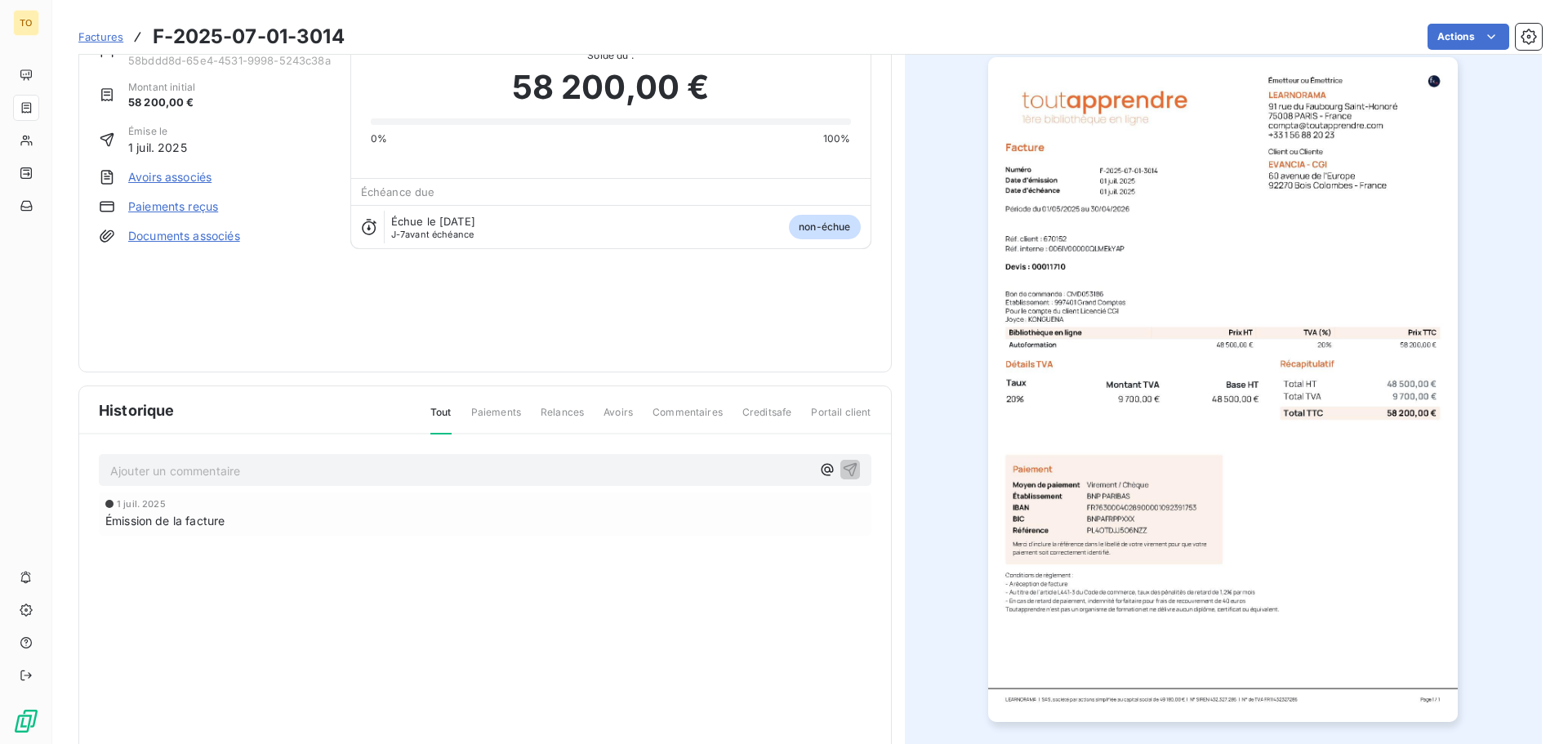
scroll to position [98, 0]
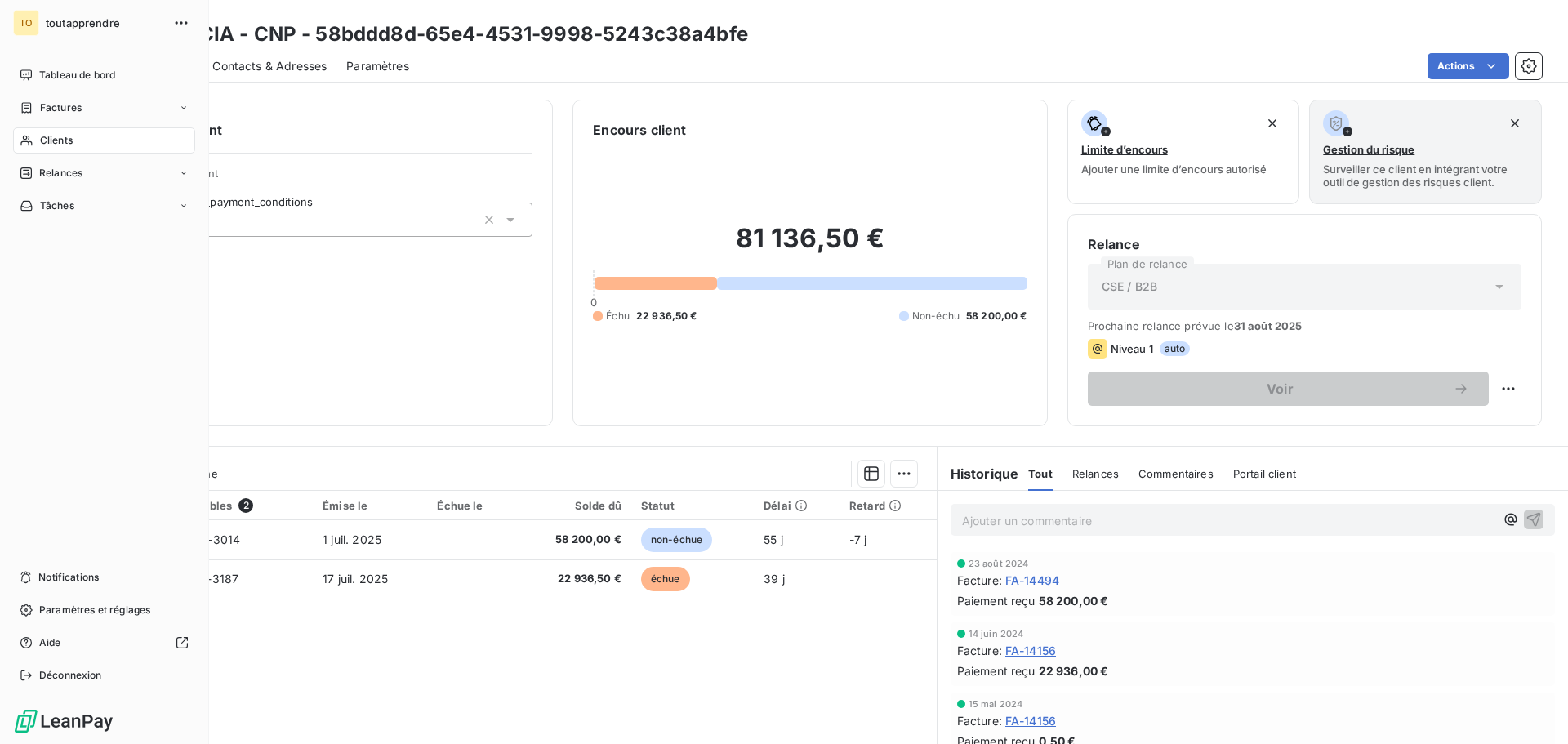
click at [15, 13] on div "TO" at bounding box center [25, 22] width 26 height 26
click at [69, 23] on span "toutapprendre" at bounding box center [104, 22] width 117 height 13
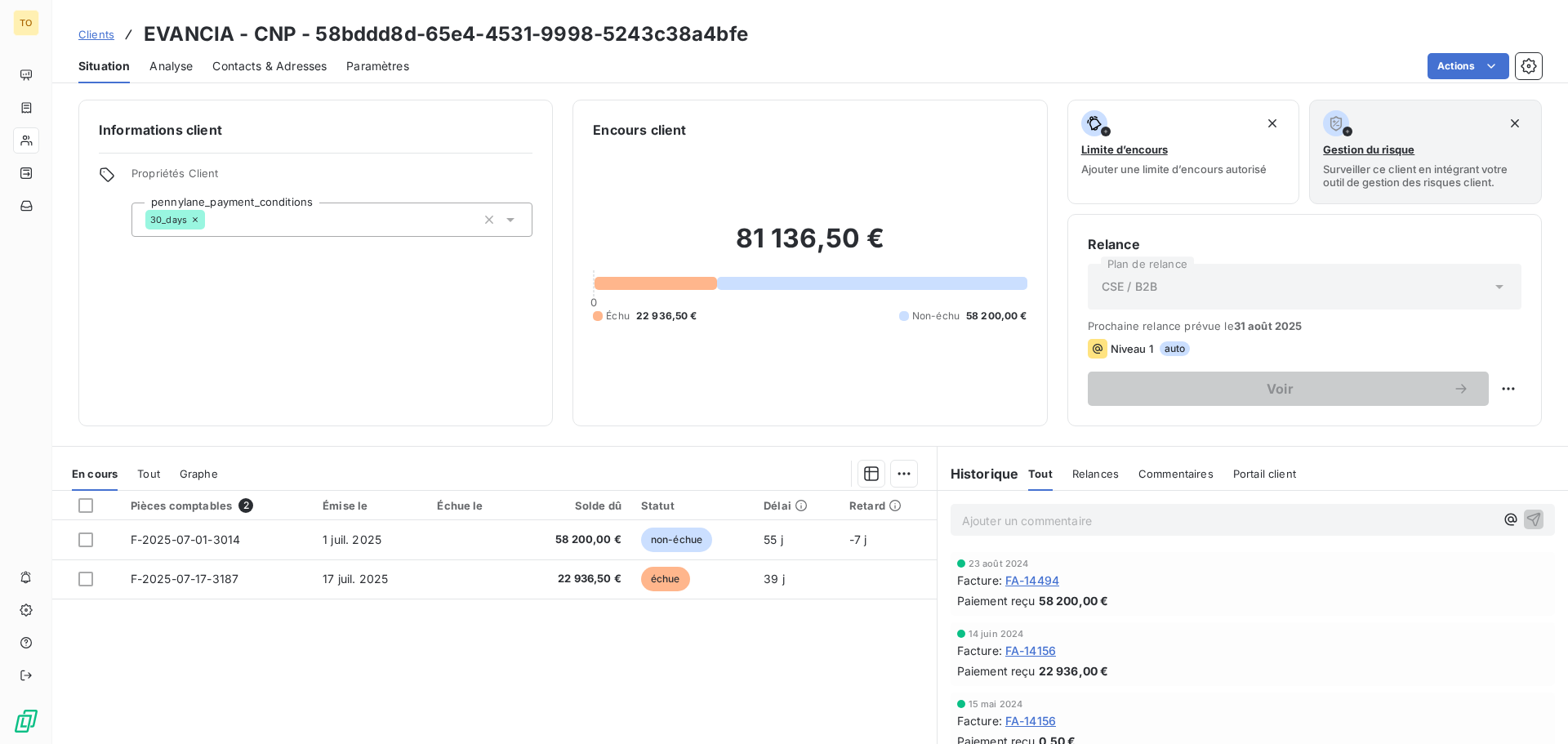
click at [117, 66] on span "Situation" at bounding box center [103, 65] width 52 height 17
click at [88, 18] on div "Clients EVANCIA - CNP - 58bddd8d-65e4-4531-9998-5243c38a4bfe Situation Analyse …" at bounding box center [810, 41] width 1515 height 83
click at [98, 37] on span "Clients" at bounding box center [96, 33] width 36 height 13
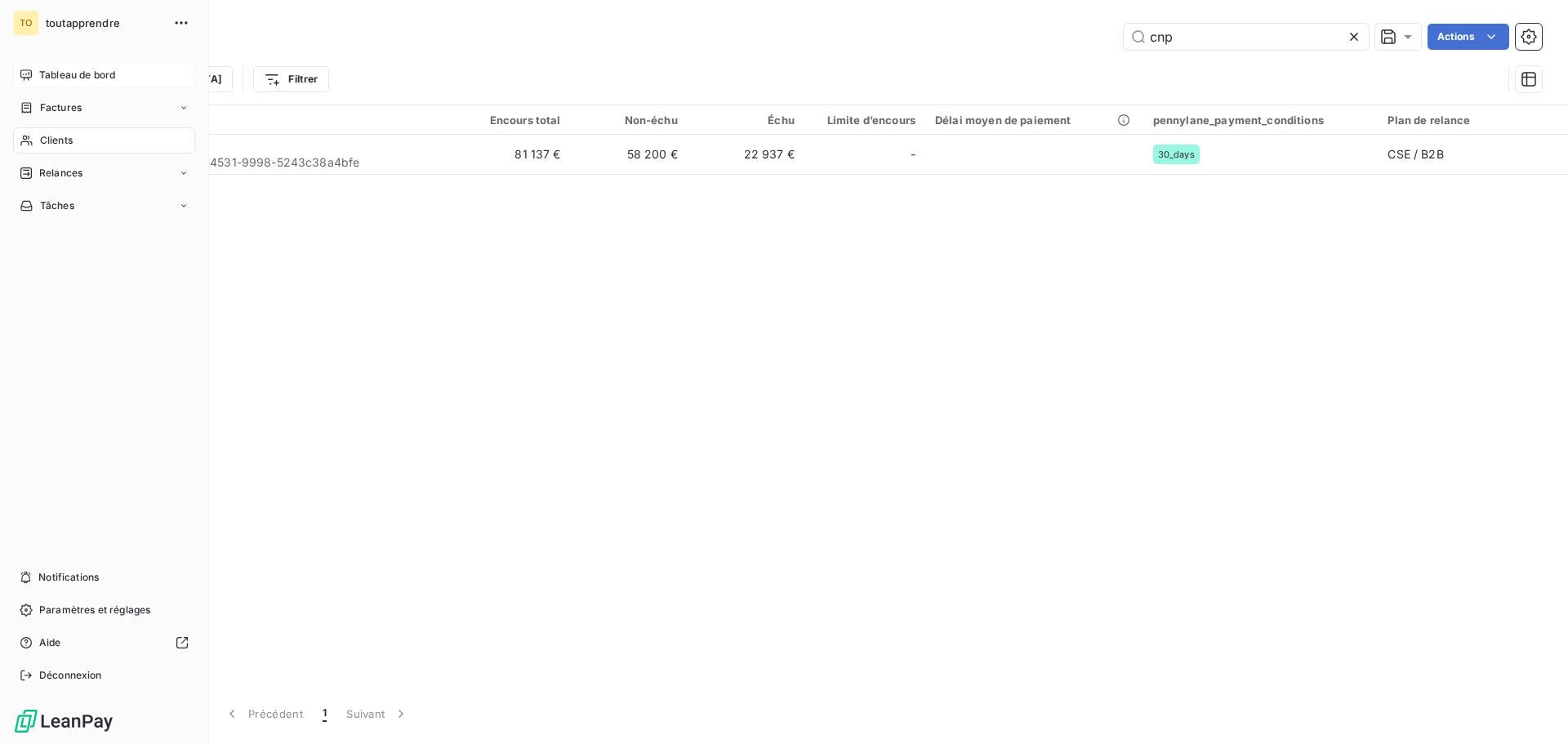
click at [51, 79] on span "Tableau de bord" at bounding box center [77, 74] width 76 height 15
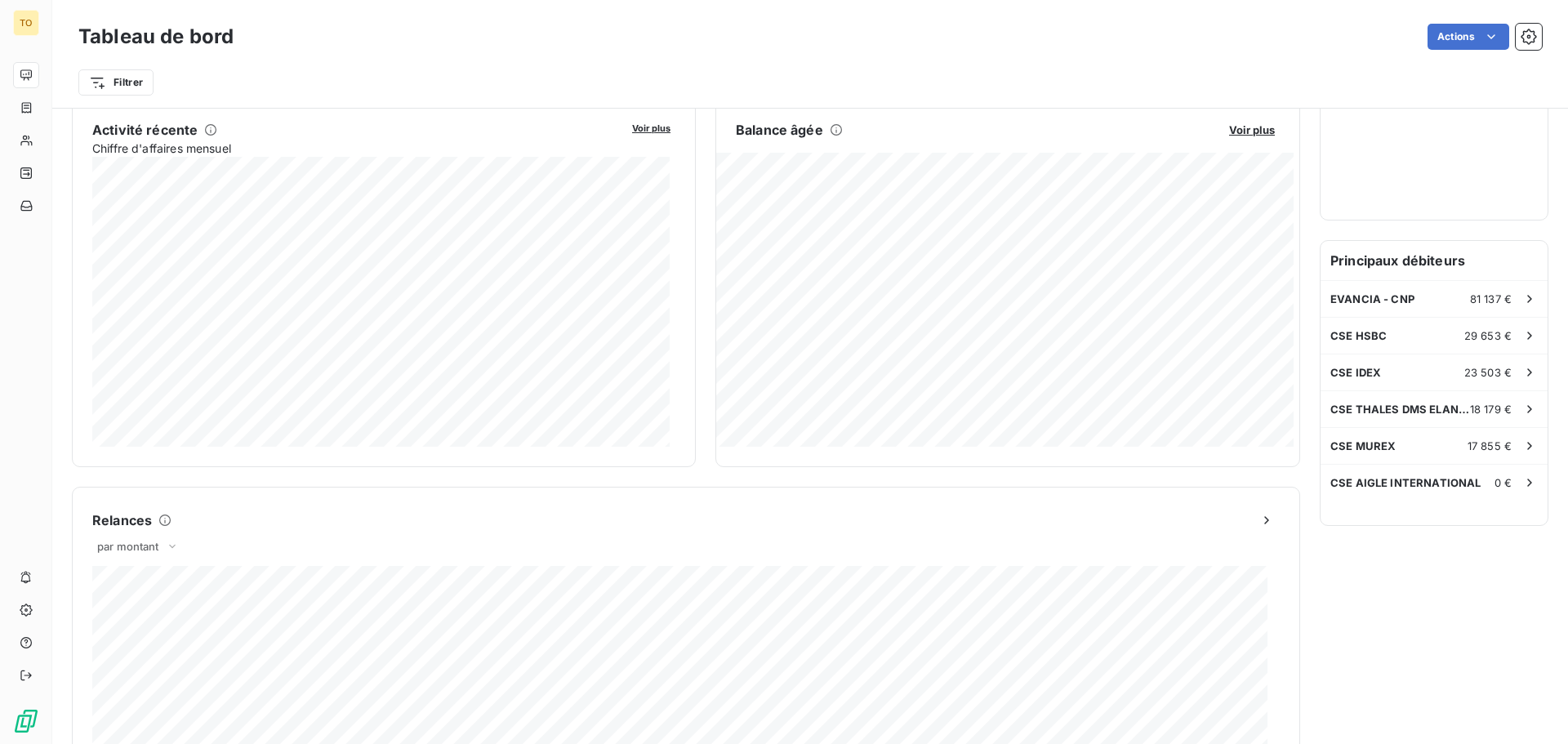
scroll to position [409, 0]
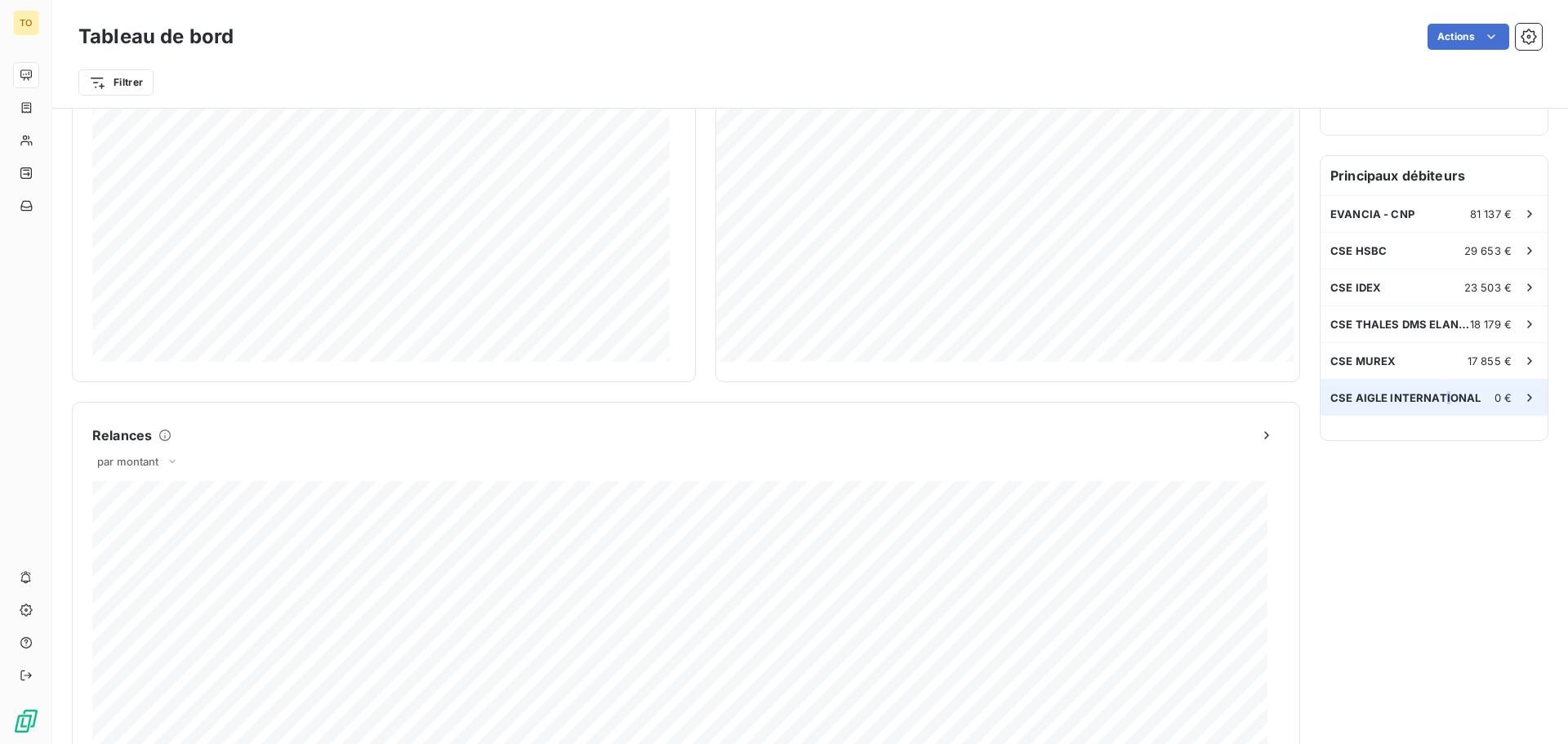
click at [1434, 400] on span "CSE AIGLE INTERNATIONAL" at bounding box center [1406, 397] width 150 height 13
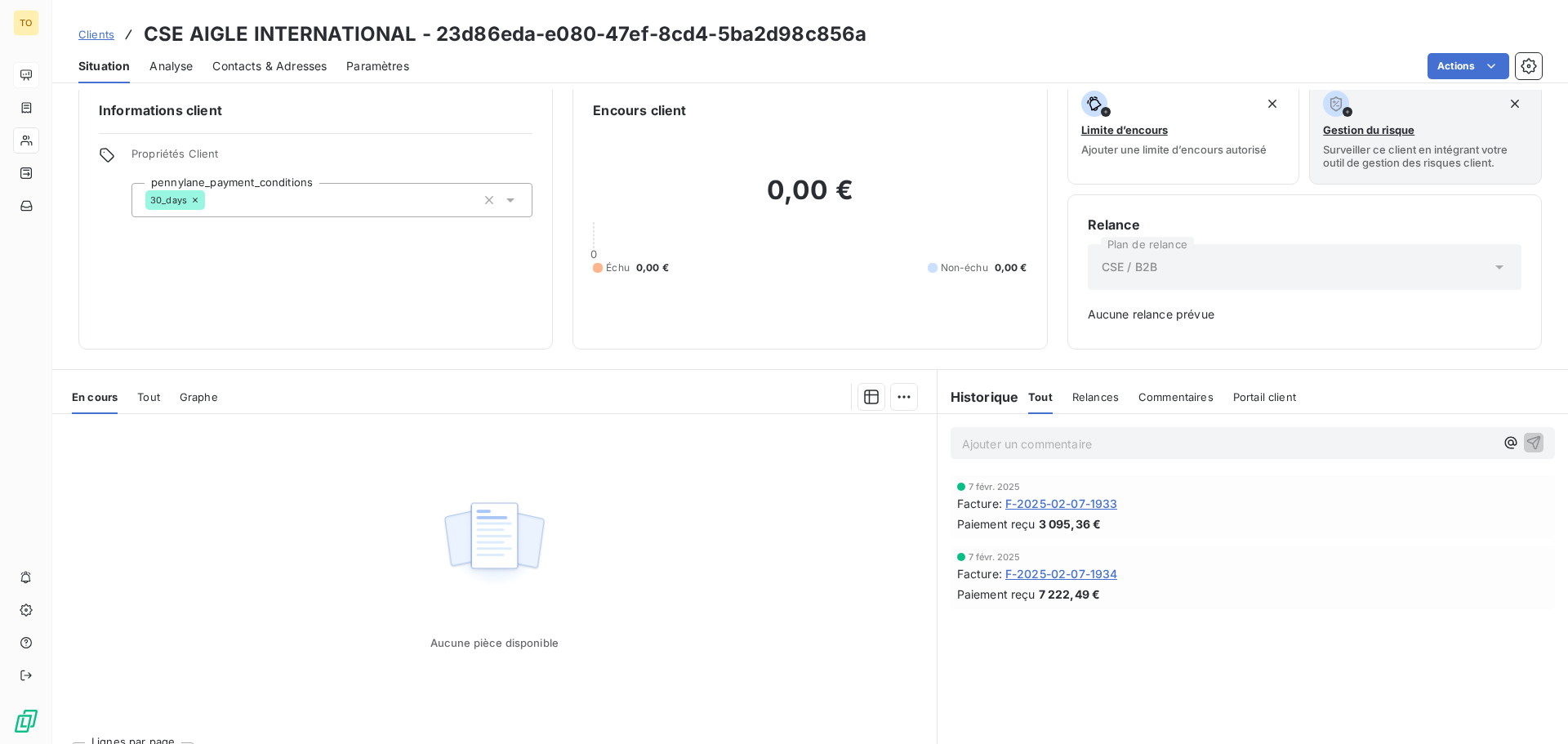
scroll to position [53, 0]
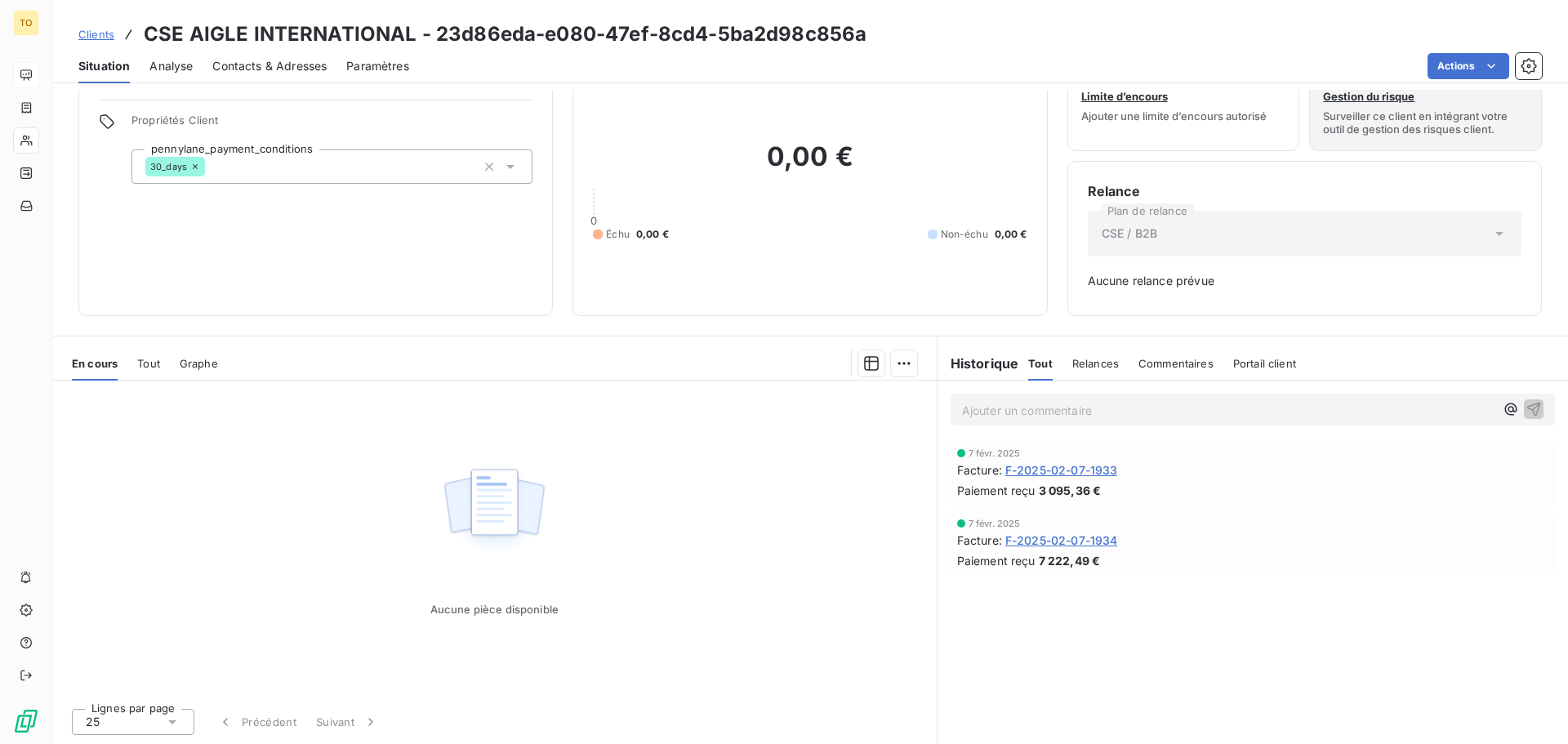
click at [802, 169] on h2 "0,00 €" at bounding box center [809, 165] width 433 height 49
click at [801, 167] on h2 "0,00 €" at bounding box center [809, 165] width 433 height 49
drag, startPoint x: 850, startPoint y: 259, endPoint x: 971, endPoint y: 368, distance: 162.9
click at [850, 261] on div "0,00 € 0 Échu 0,00 € Non-échu 0,00 €" at bounding box center [809, 191] width 433 height 209
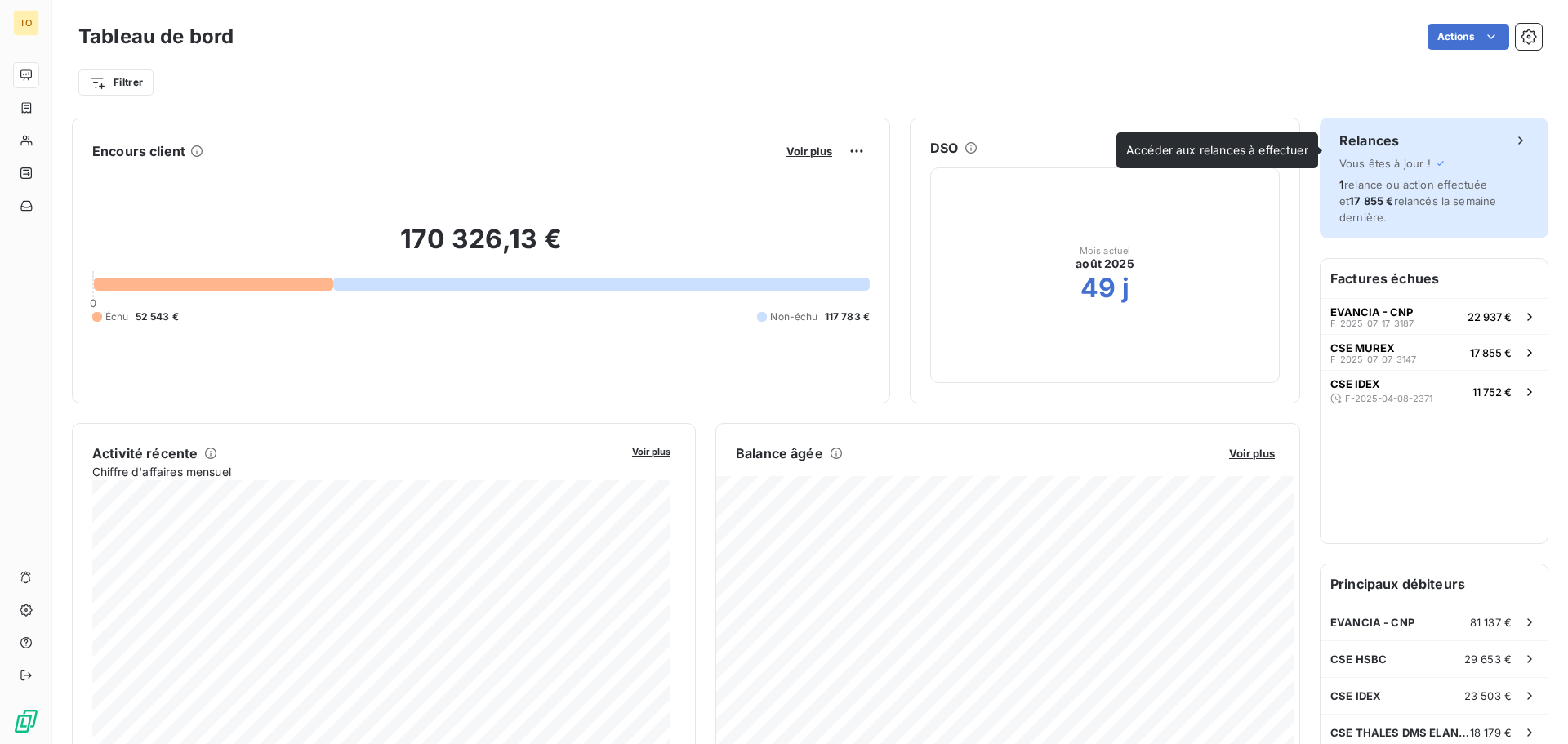
click at [1512, 138] on icon at bounding box center [1520, 140] width 17 height 17
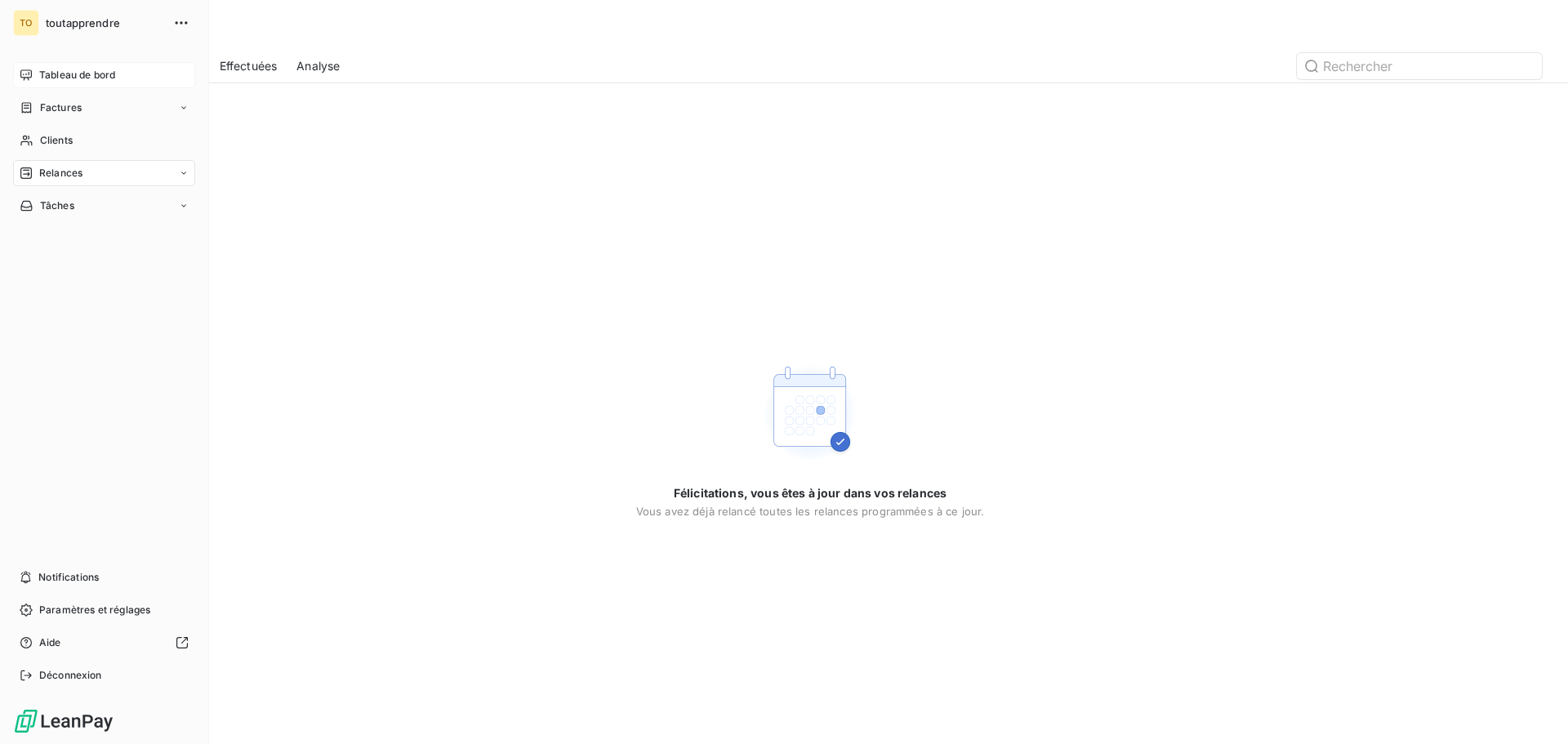
click at [51, 32] on div "toutapprendre" at bounding box center [120, 22] width 148 height 26
click at [56, 71] on span "Tableau de bord" at bounding box center [77, 74] width 76 height 15
